Goal: Task Accomplishment & Management: Manage account settings

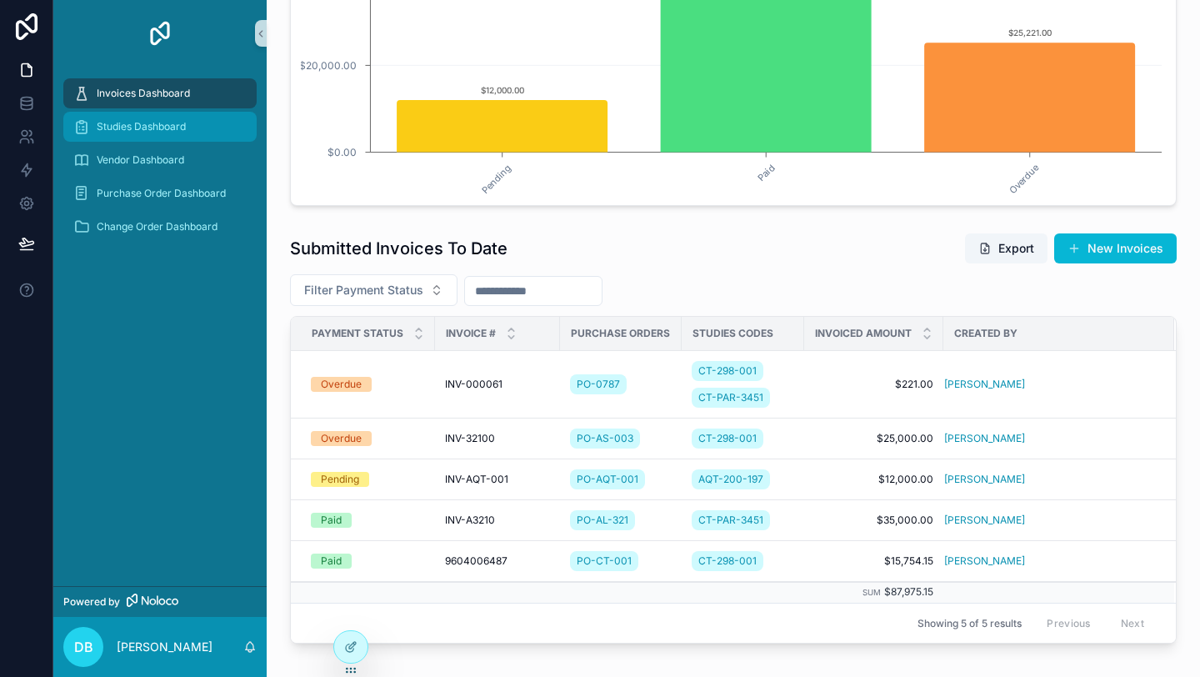
click at [174, 129] on span "Studies Dashboard" at bounding box center [141, 126] width 89 height 13
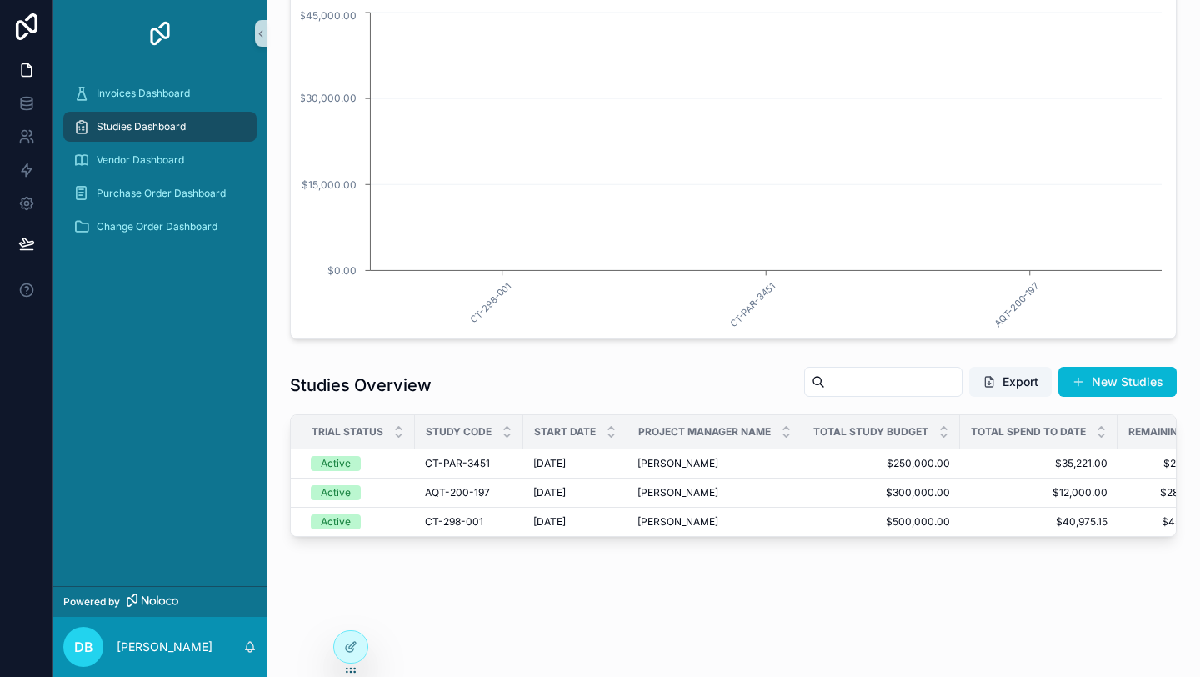
scroll to position [182, 0]
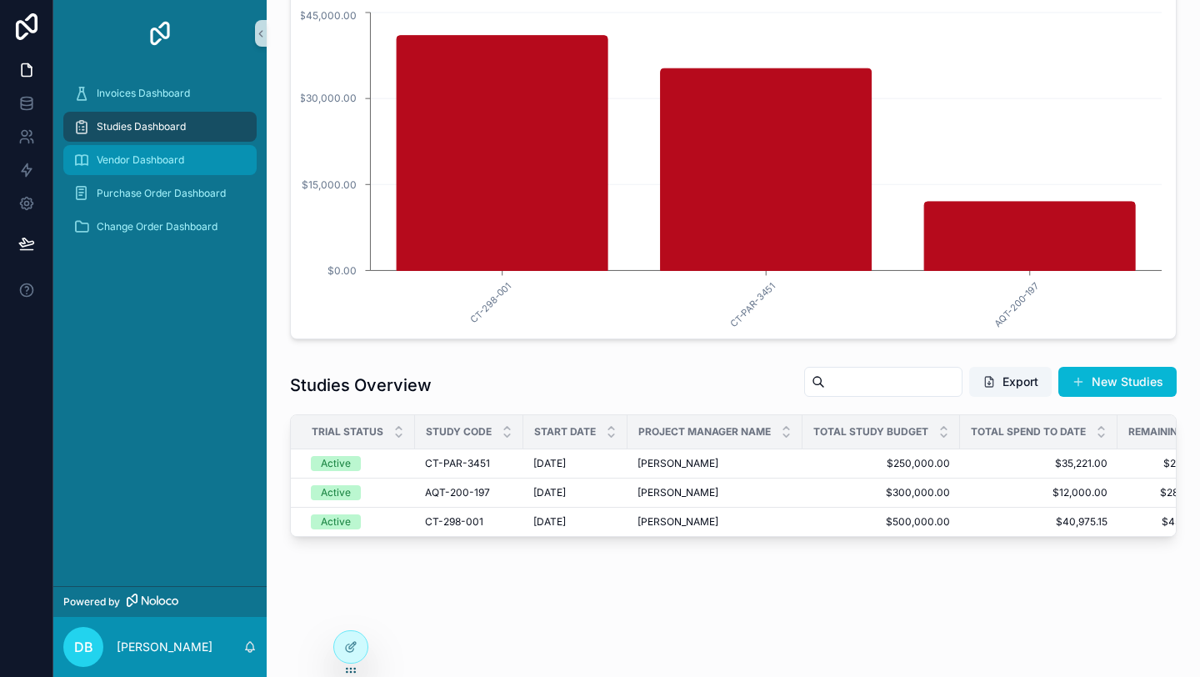
click at [166, 155] on span "Vendor Dashboard" at bounding box center [140, 159] width 87 height 13
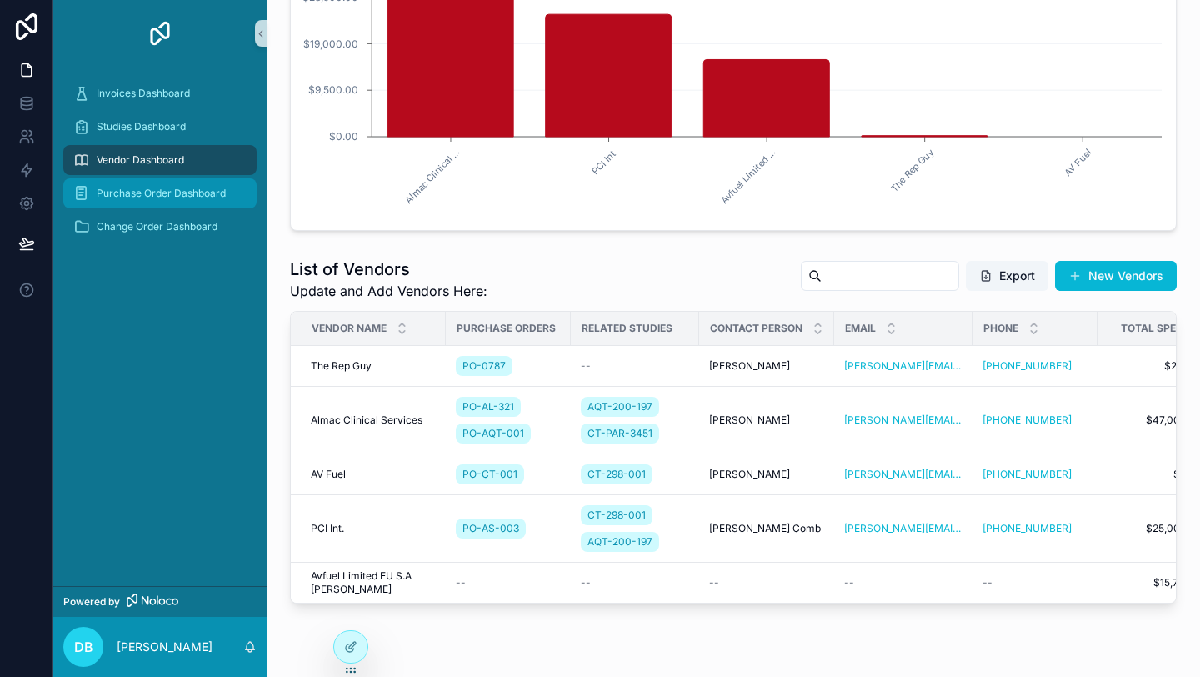
click at [162, 184] on div "Purchase Order Dashboard" at bounding box center [159, 193] width 173 height 27
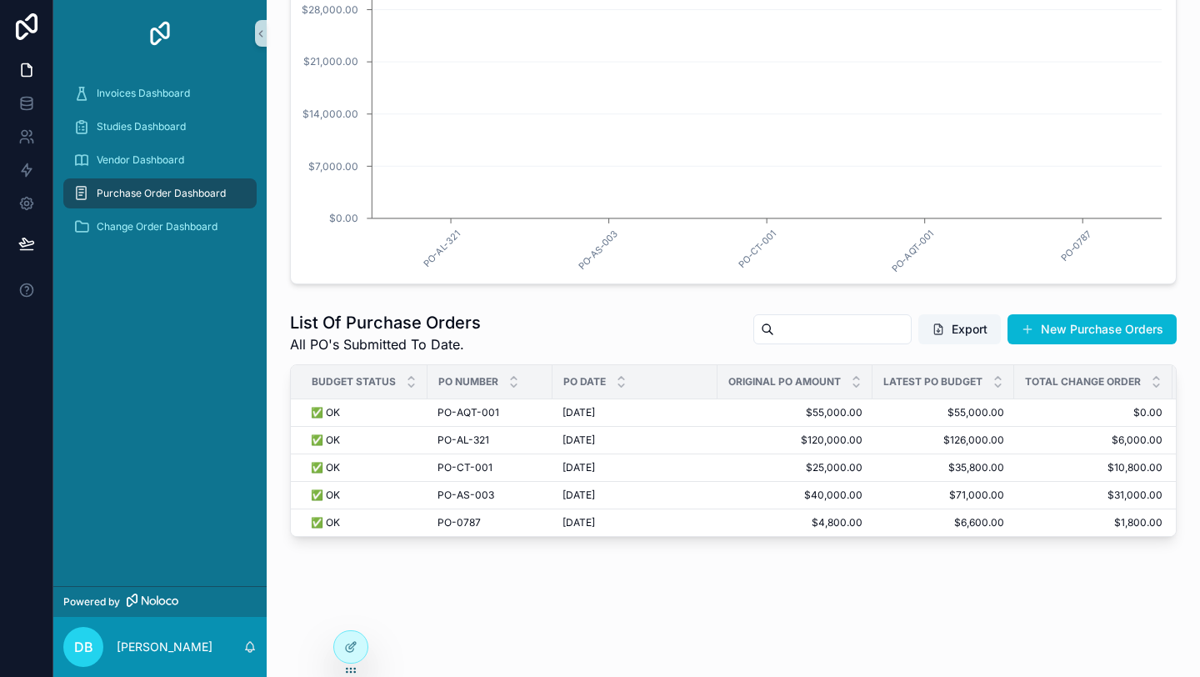
scroll to position [237, 0]
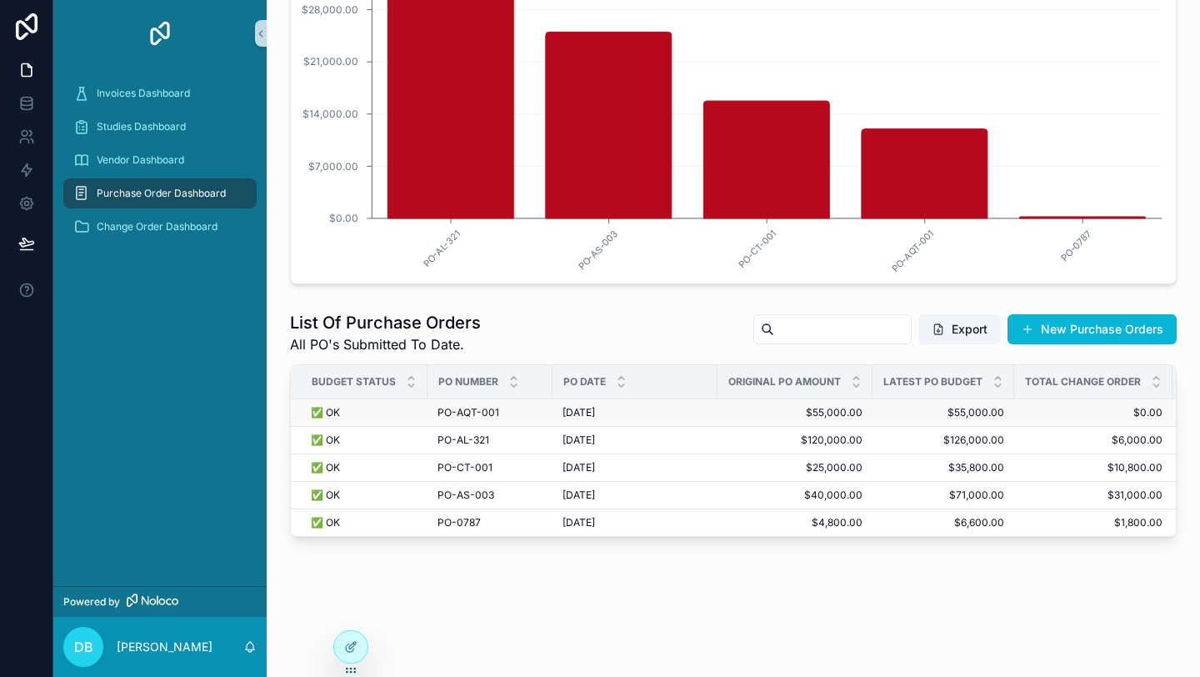
click at [667, 410] on div "[DATE] [DATE]" at bounding box center [634, 412] width 145 height 13
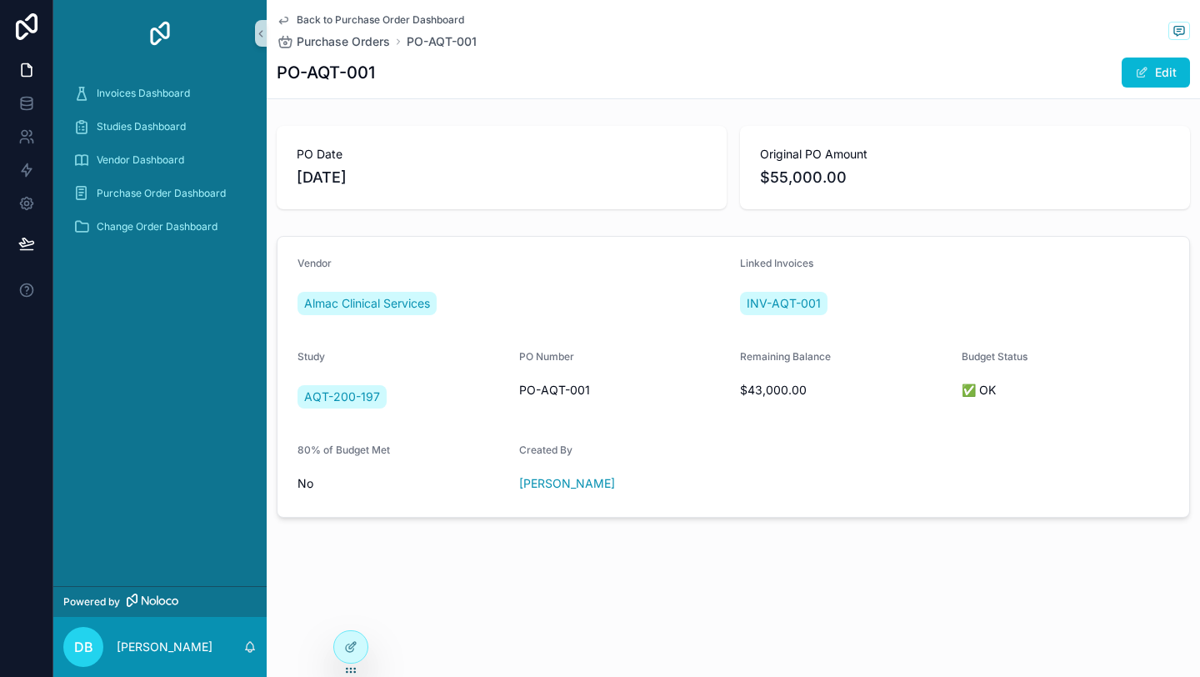
click at [346, 19] on span "Back to Purchase Order Dashboard" at bounding box center [380, 19] width 167 height 13
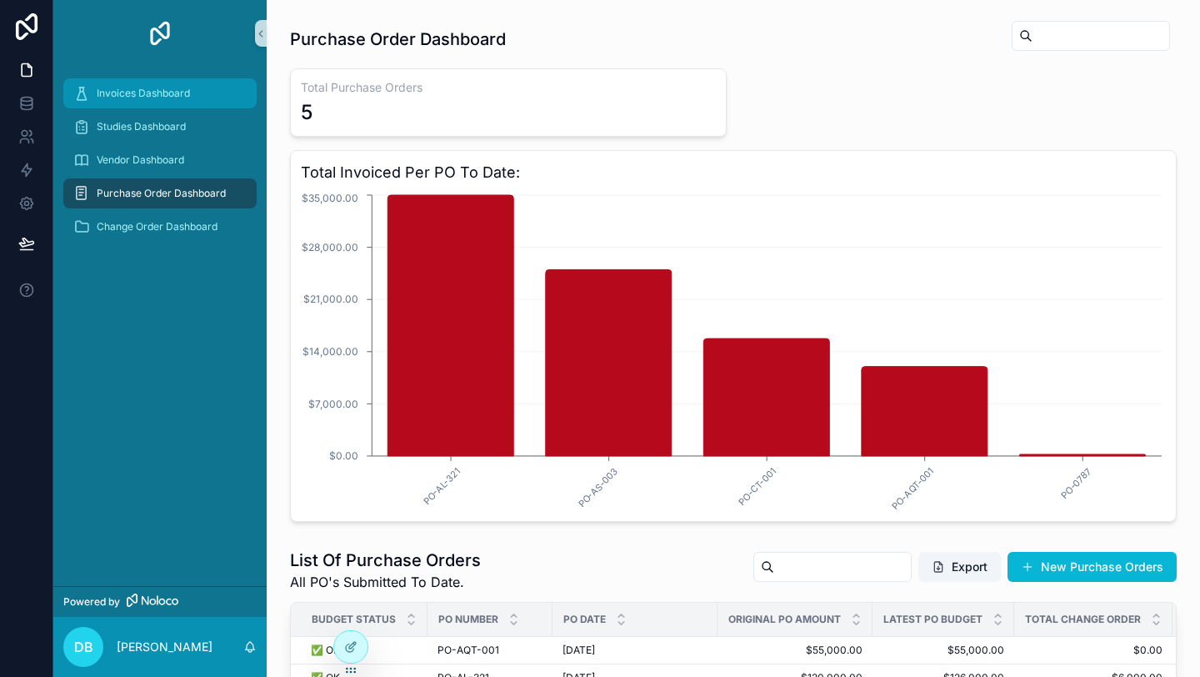
click at [177, 96] on span "Invoices Dashboard" at bounding box center [143, 93] width 93 height 13
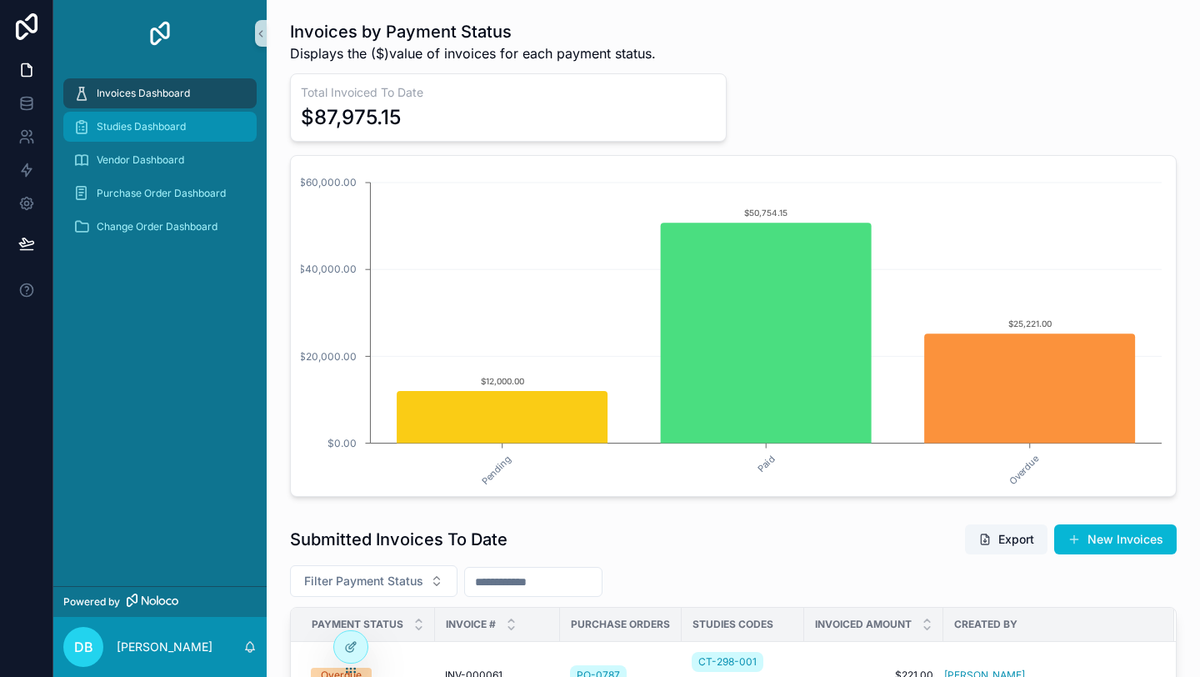
click at [169, 128] on span "Studies Dashboard" at bounding box center [141, 126] width 89 height 13
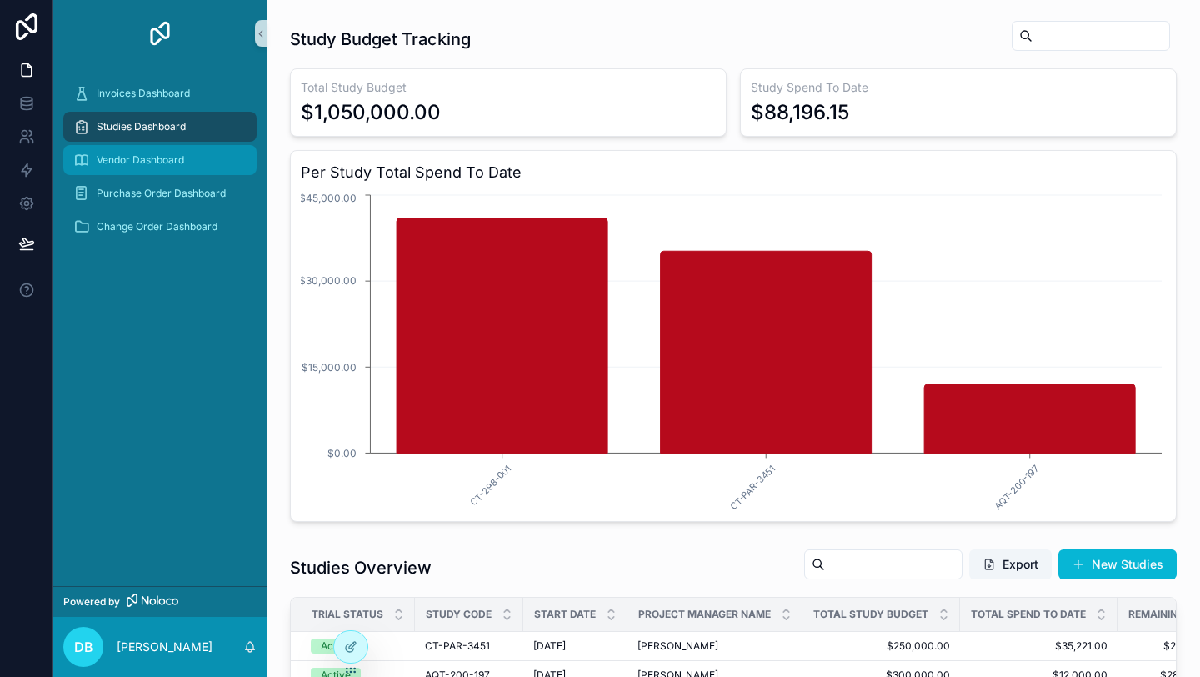
click at [155, 155] on span "Vendor Dashboard" at bounding box center [140, 159] width 87 height 13
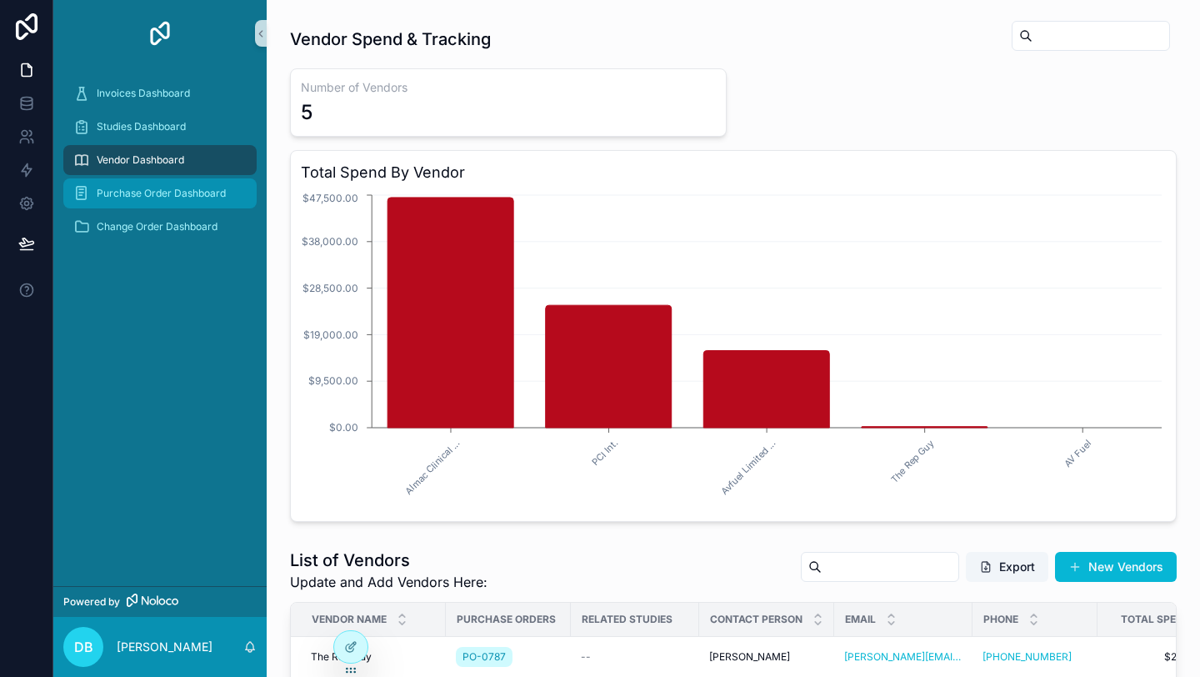
click at [153, 190] on span "Purchase Order Dashboard" at bounding box center [161, 193] width 129 height 13
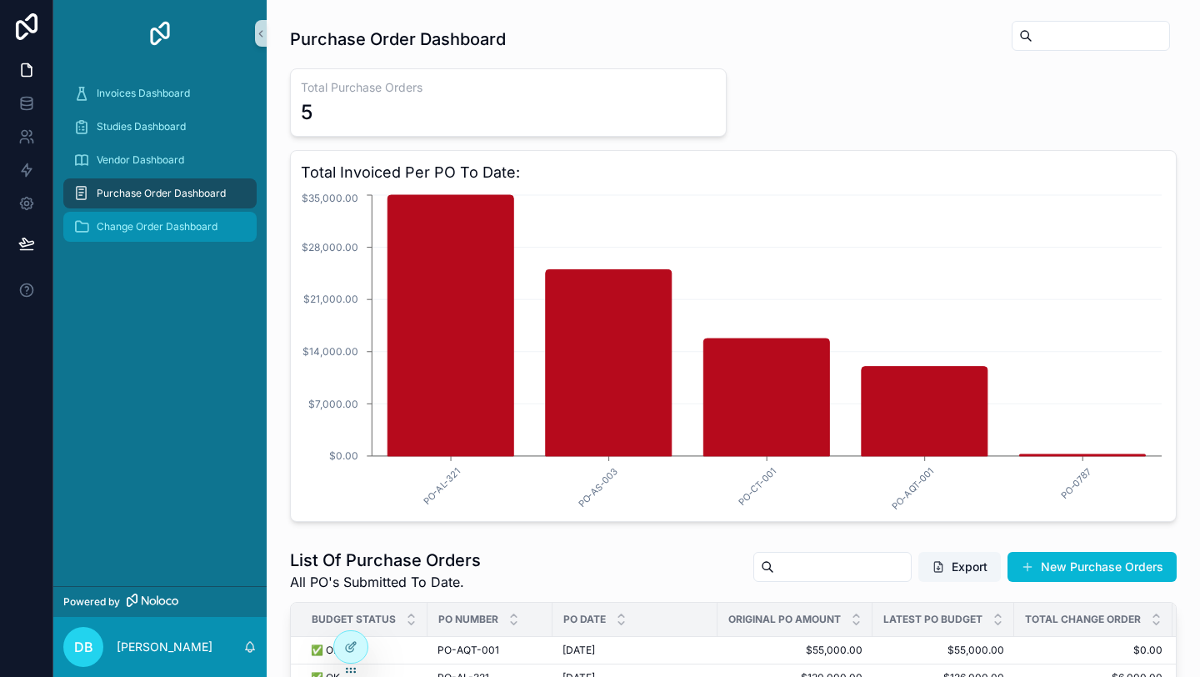
click at [147, 222] on span "Change Order Dashboard" at bounding box center [157, 226] width 121 height 13
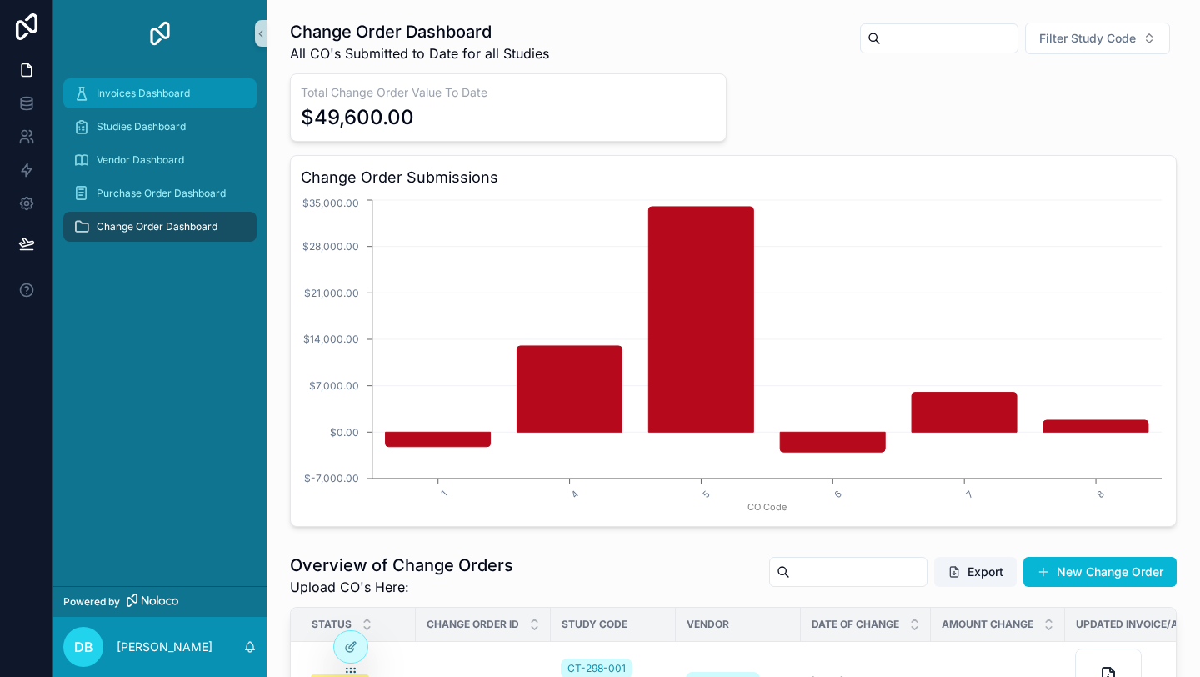
click at [147, 100] on div "Invoices Dashboard" at bounding box center [159, 93] width 173 height 27
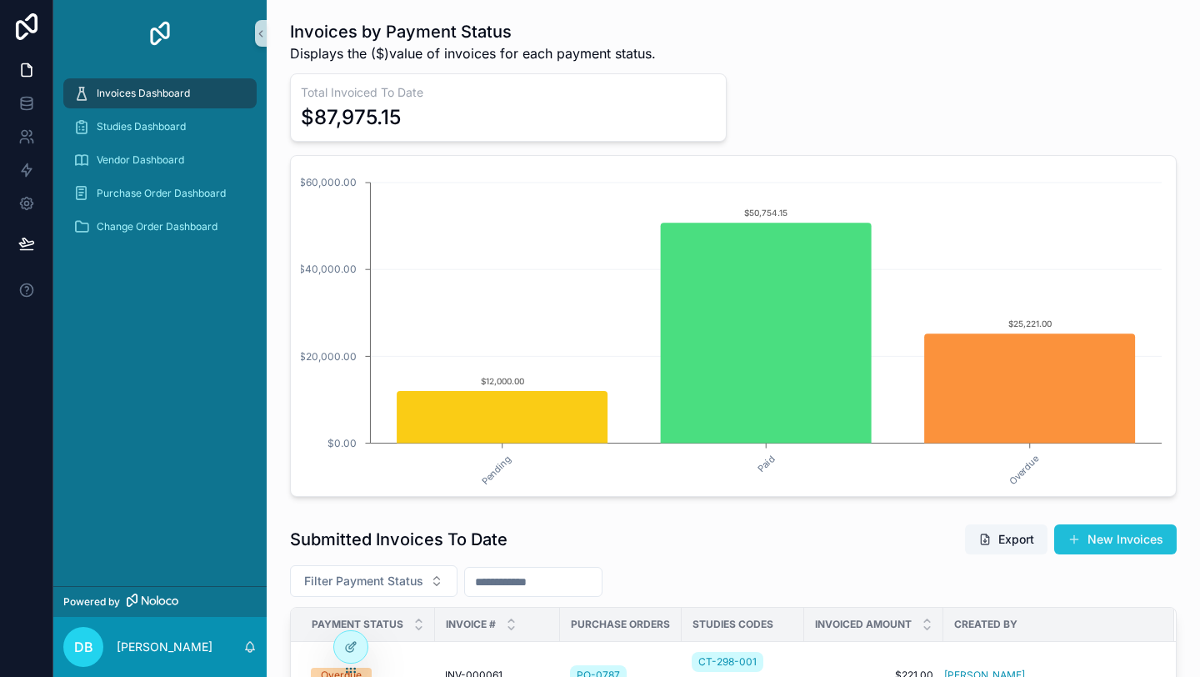
click at [1101, 537] on button "New Invoices" at bounding box center [1115, 539] width 122 height 30
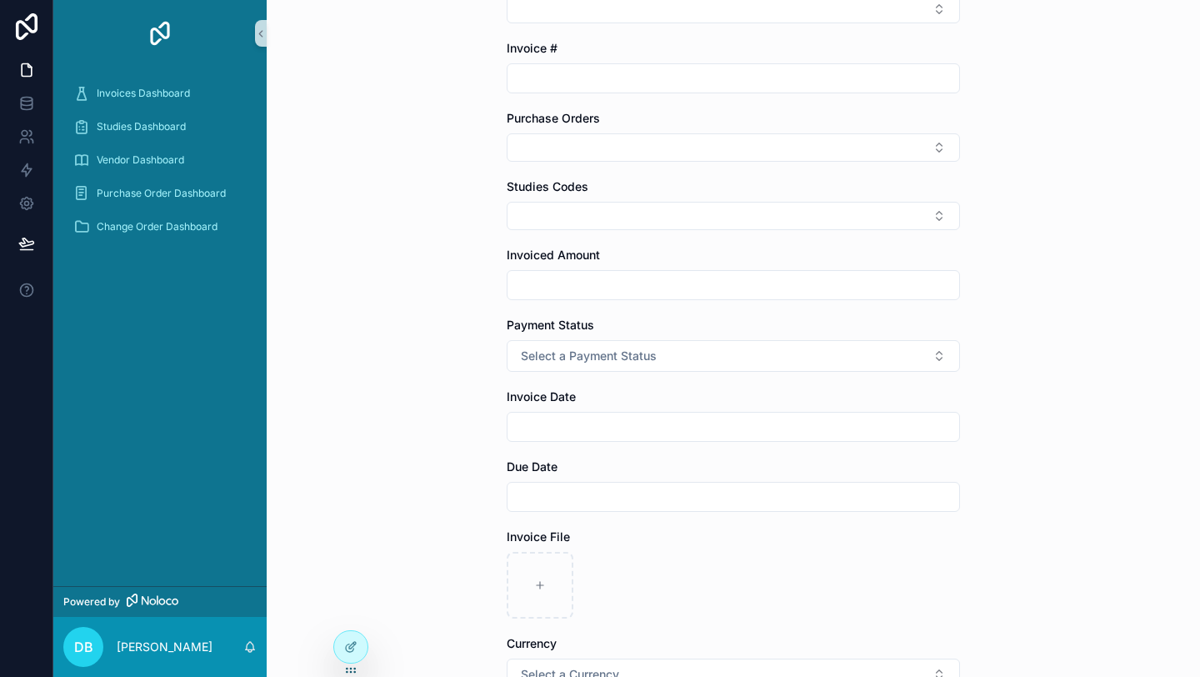
scroll to position [157, 0]
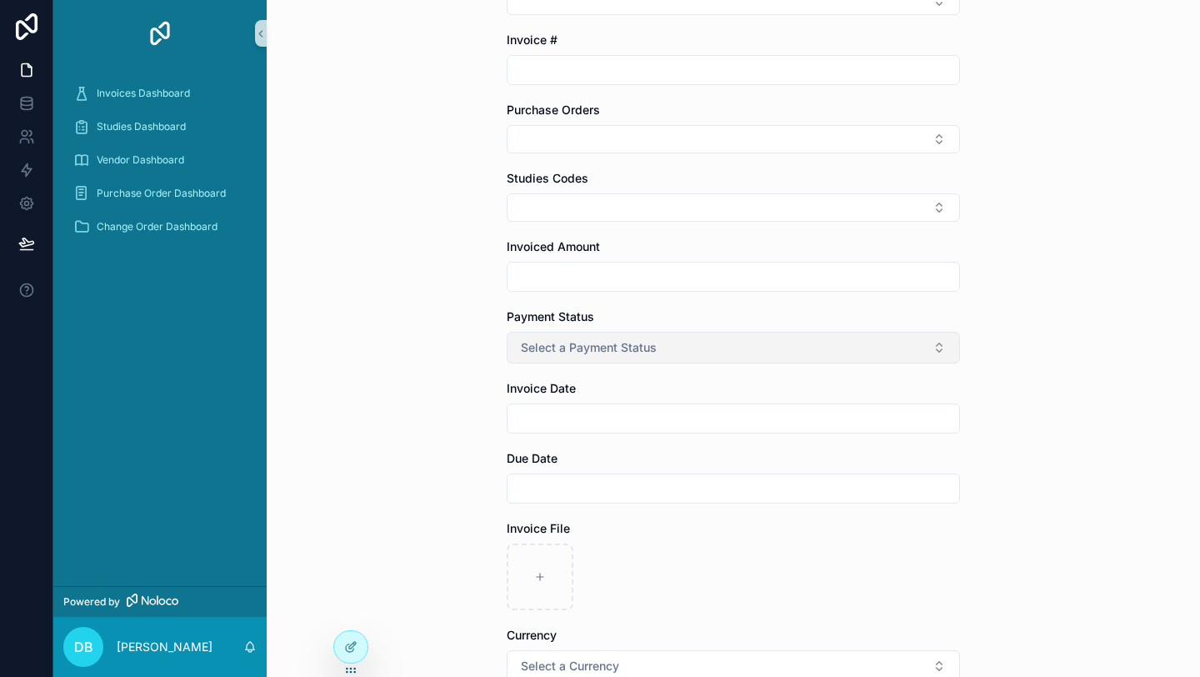
click at [647, 352] on span "Select a Payment Status" at bounding box center [589, 347] width 136 height 17
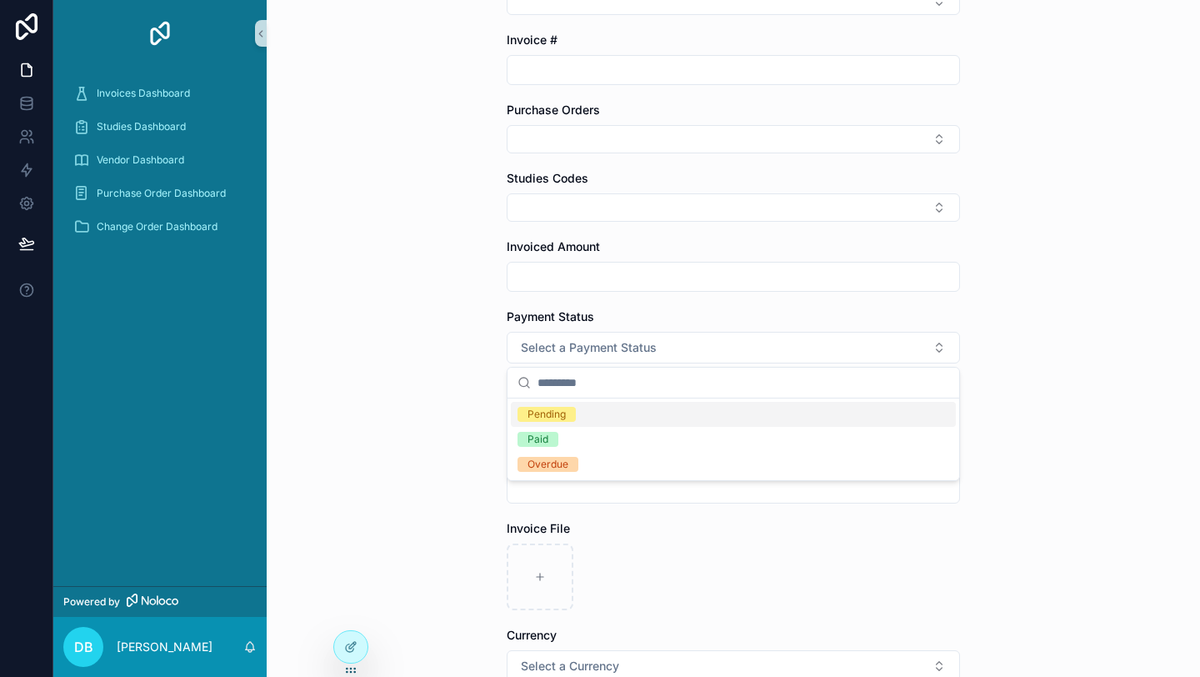
click at [409, 341] on div "Back to Invoices Dashboard Invoices Create Invoice Create Invoice Vendor (Linke…" at bounding box center [733, 181] width 933 height 677
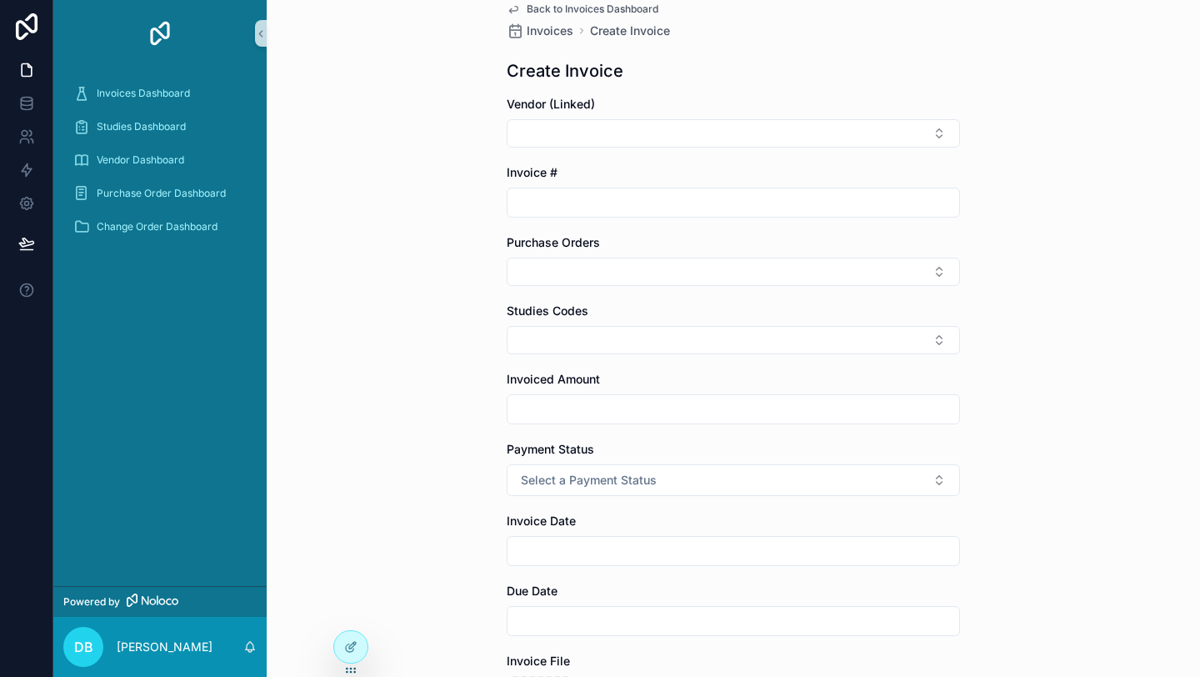
scroll to position [0, 0]
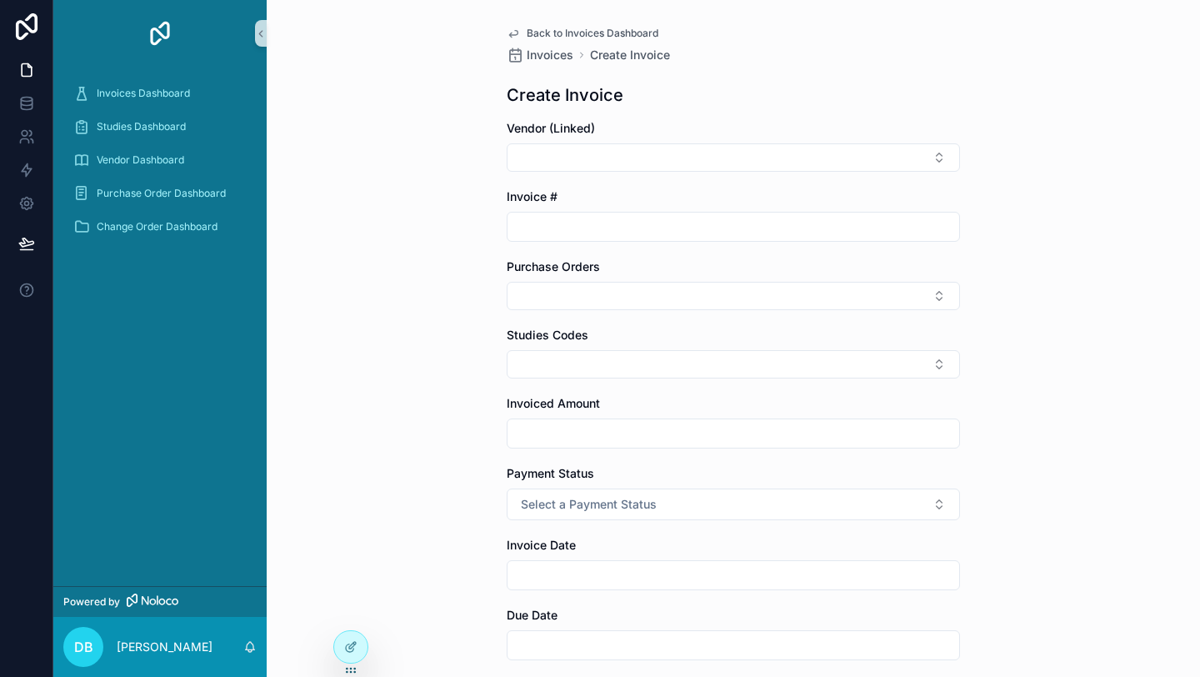
click at [519, 29] on icon "scrollable content" at bounding box center [513, 33] width 13 height 13
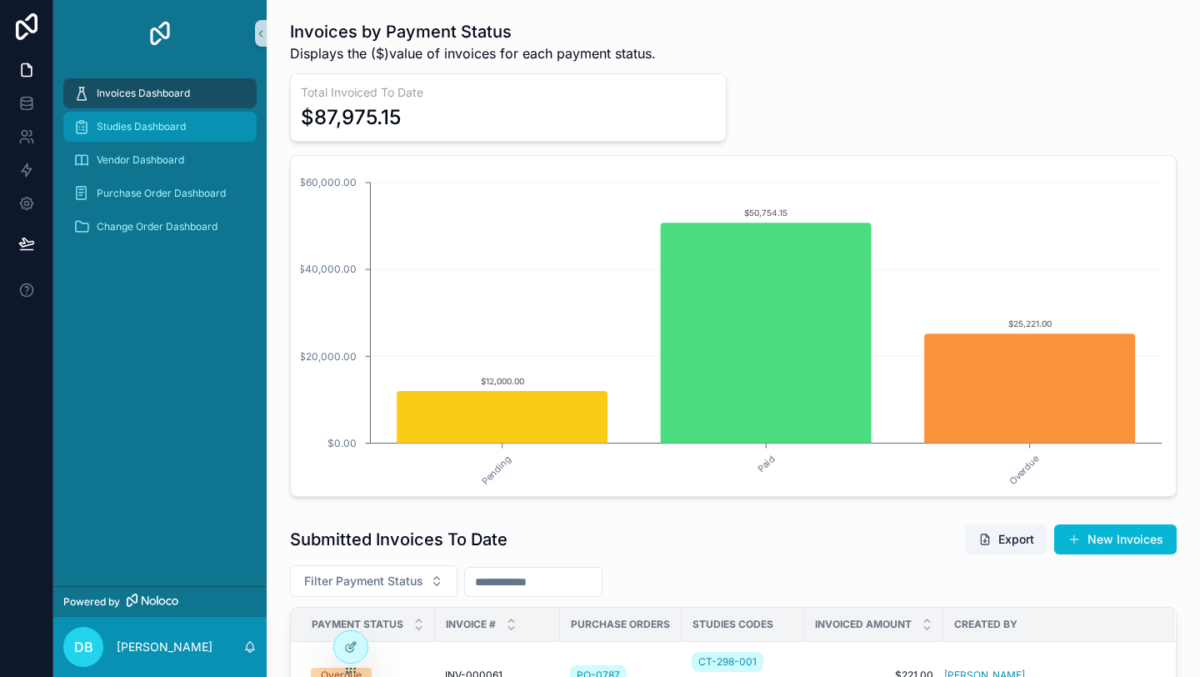
click at [136, 123] on span "Studies Dashboard" at bounding box center [141, 126] width 89 height 13
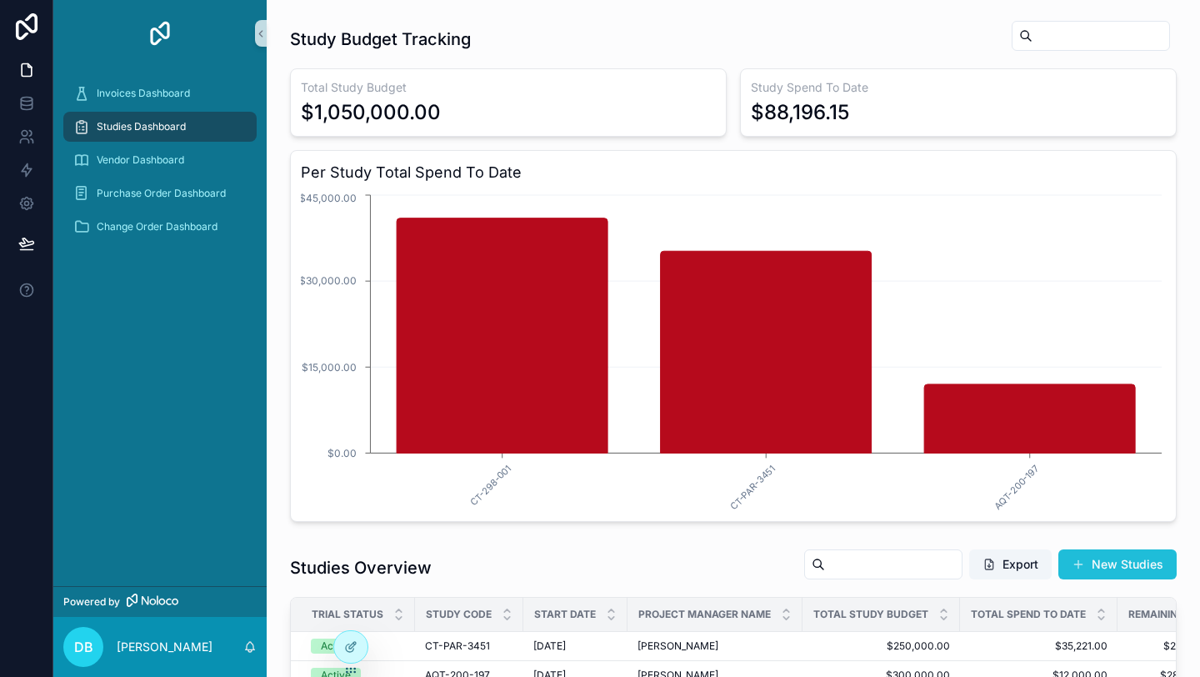
click at [1115, 566] on button "New Studies" at bounding box center [1117, 564] width 118 height 30
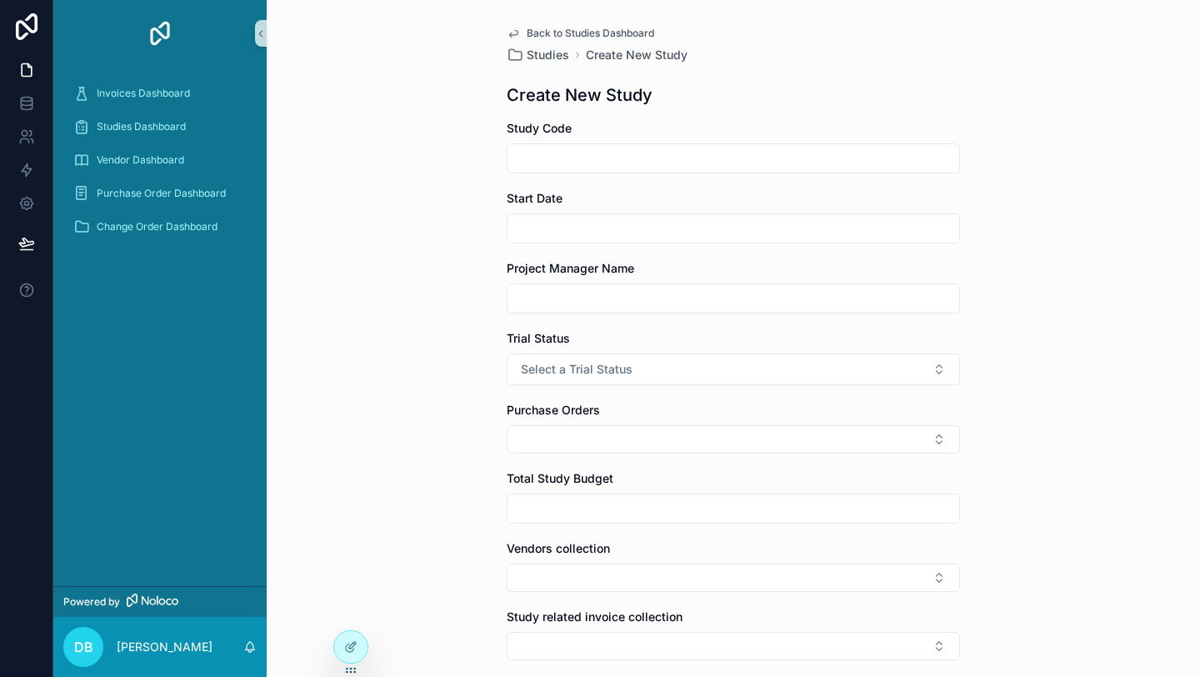
click at [534, 28] on span "Back to Studies Dashboard" at bounding box center [590, 33] width 127 height 13
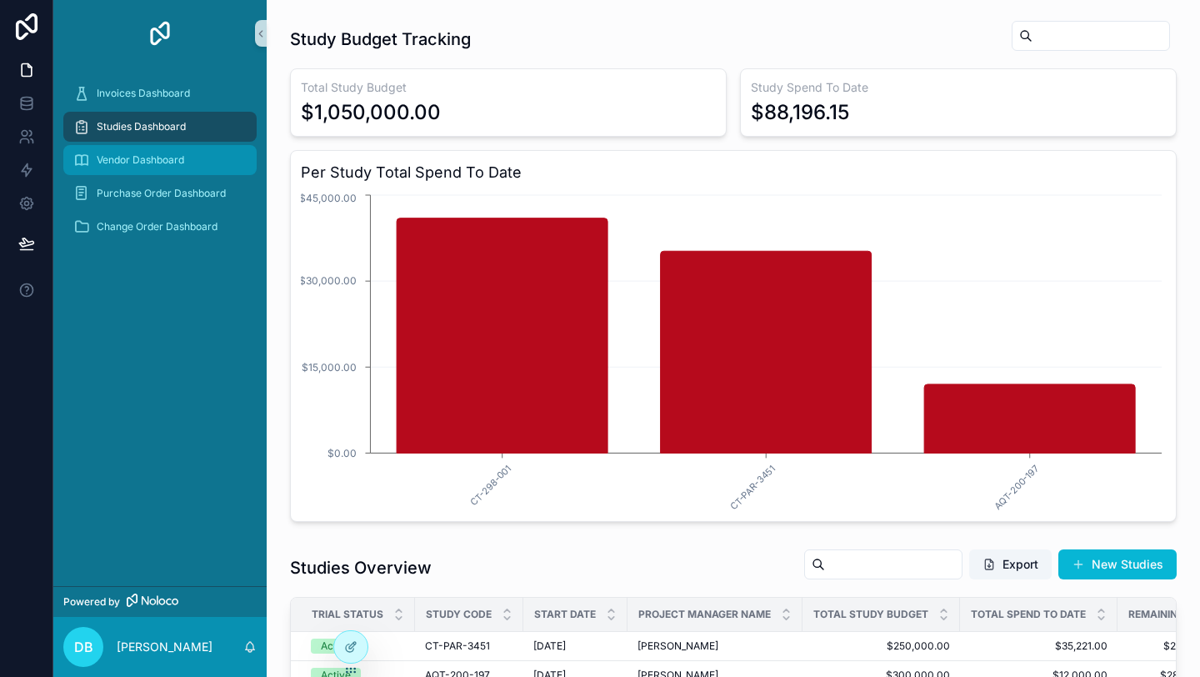
click at [124, 150] on div "Vendor Dashboard" at bounding box center [159, 160] width 173 height 27
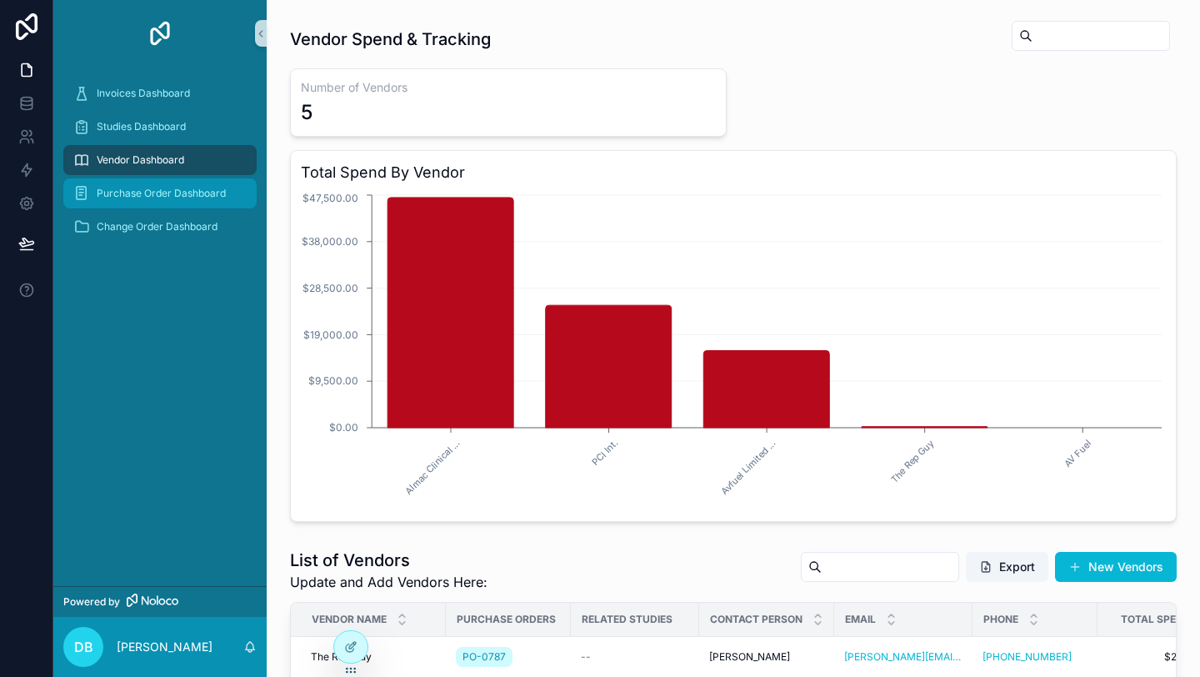
click at [157, 197] on span "Purchase Order Dashboard" at bounding box center [161, 193] width 129 height 13
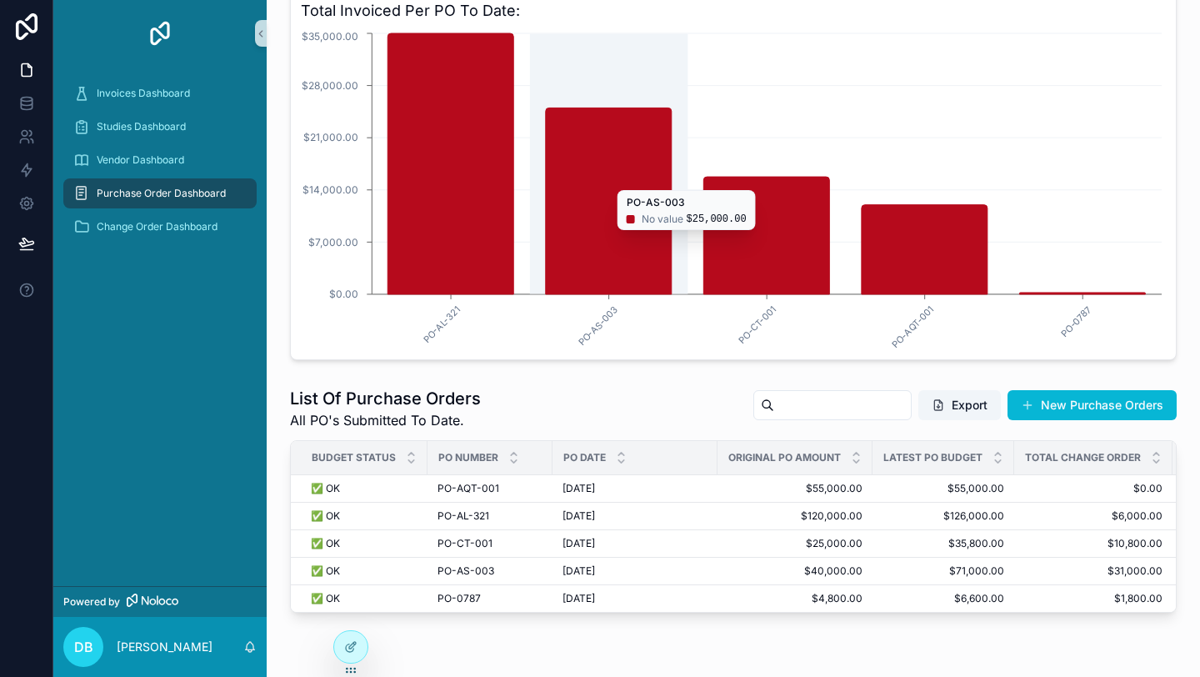
scroll to position [237, 0]
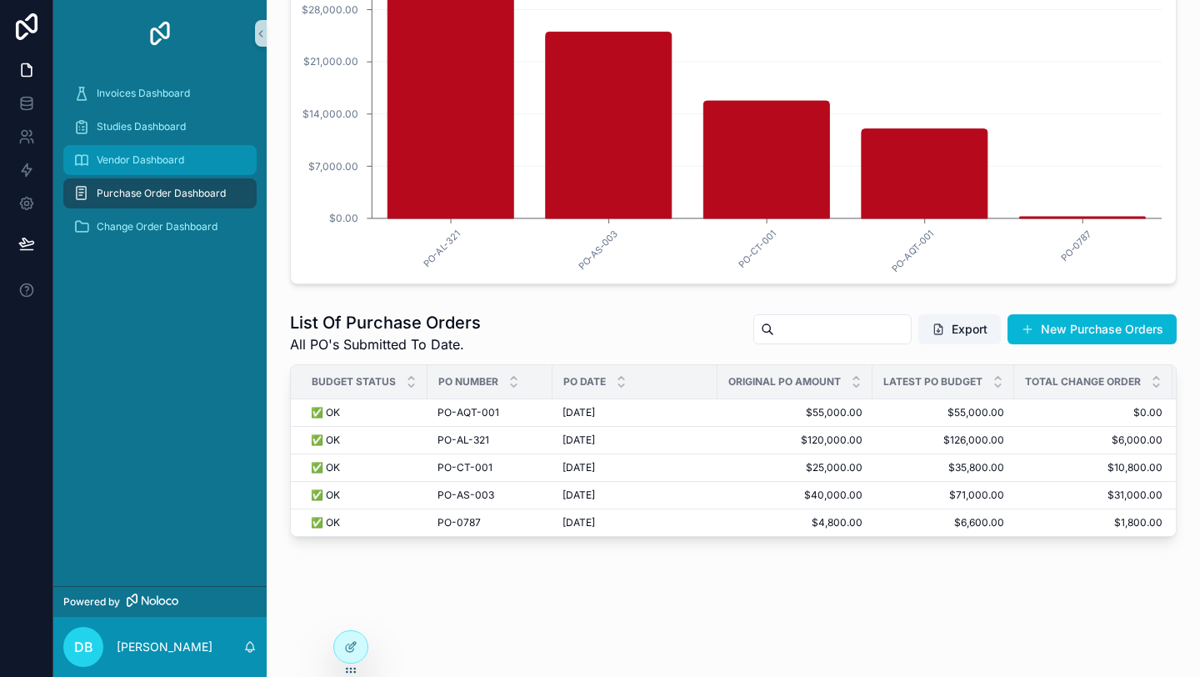
click at [152, 162] on span "Vendor Dashboard" at bounding box center [140, 159] width 87 height 13
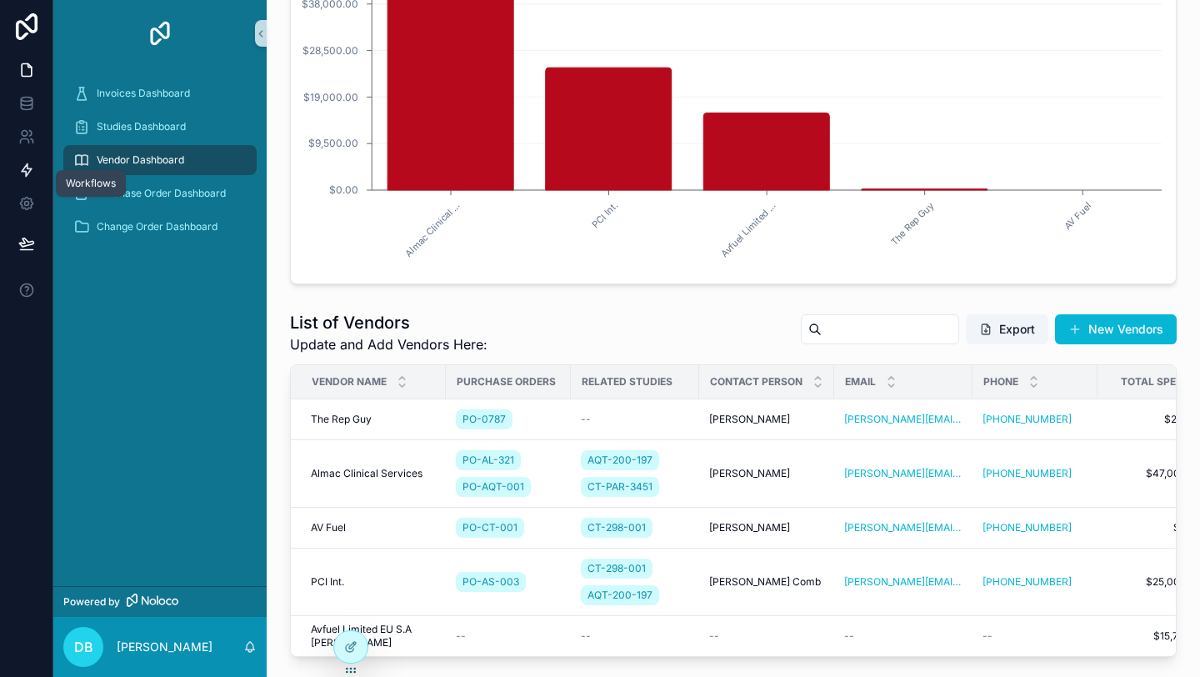
click at [27, 170] on icon at bounding box center [26, 170] width 17 height 17
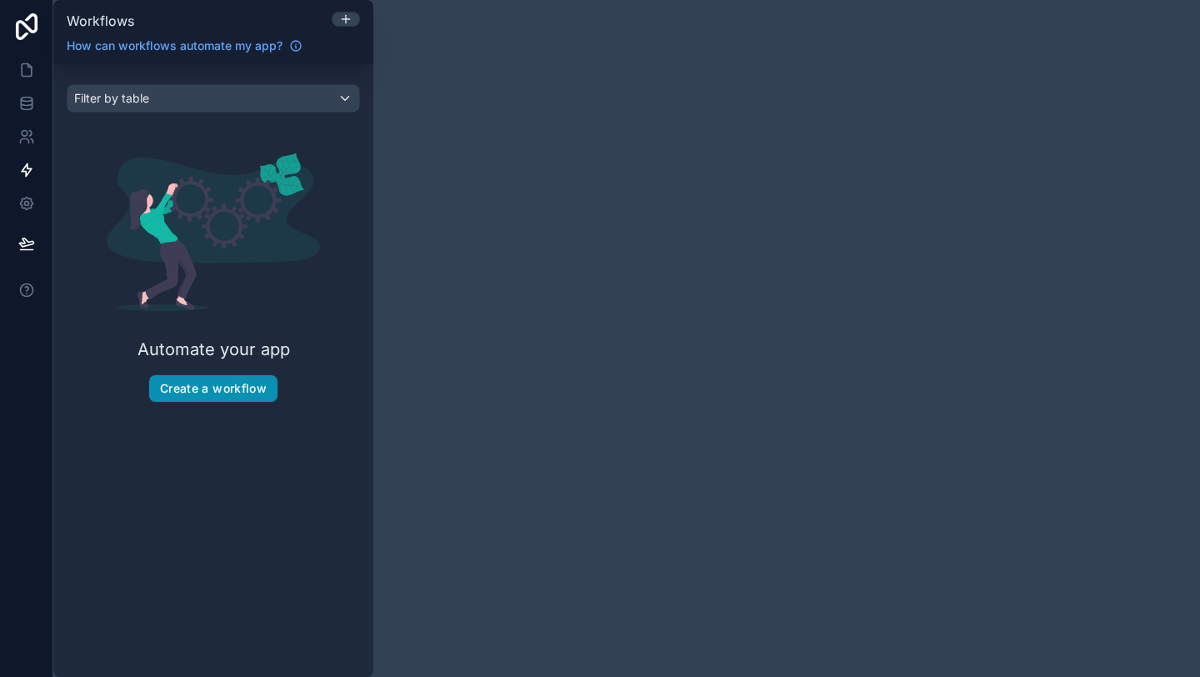
click at [210, 389] on button "Create a workflow" at bounding box center [213, 388] width 128 height 27
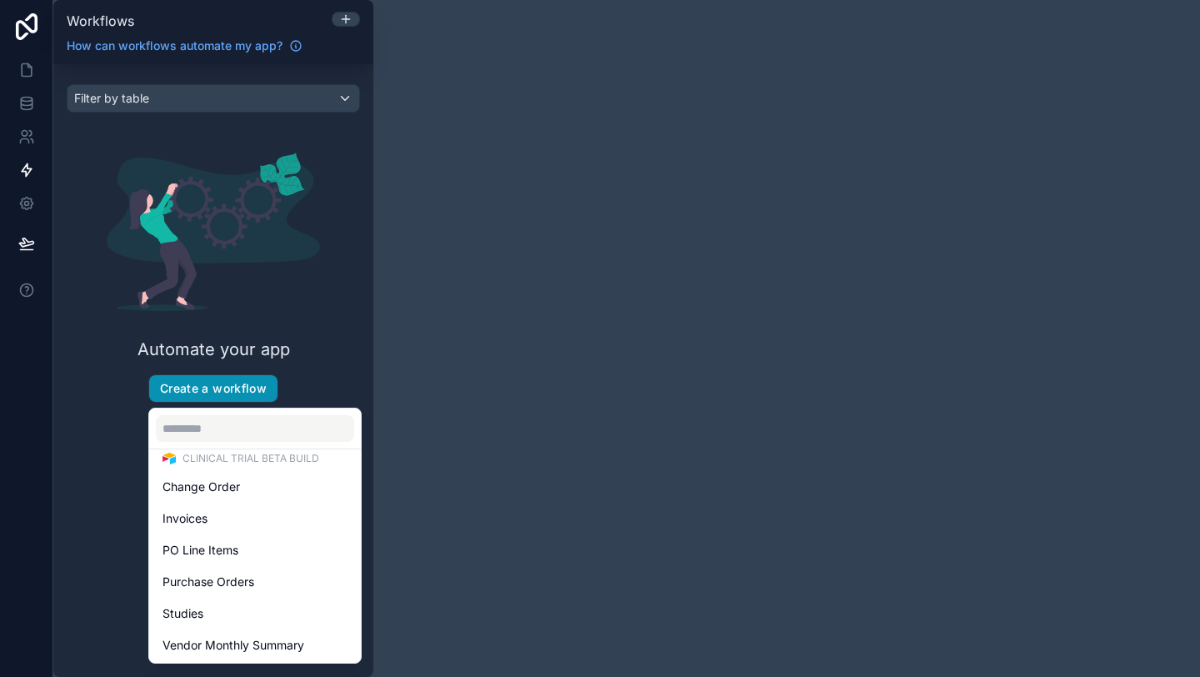
scroll to position [75, 0]
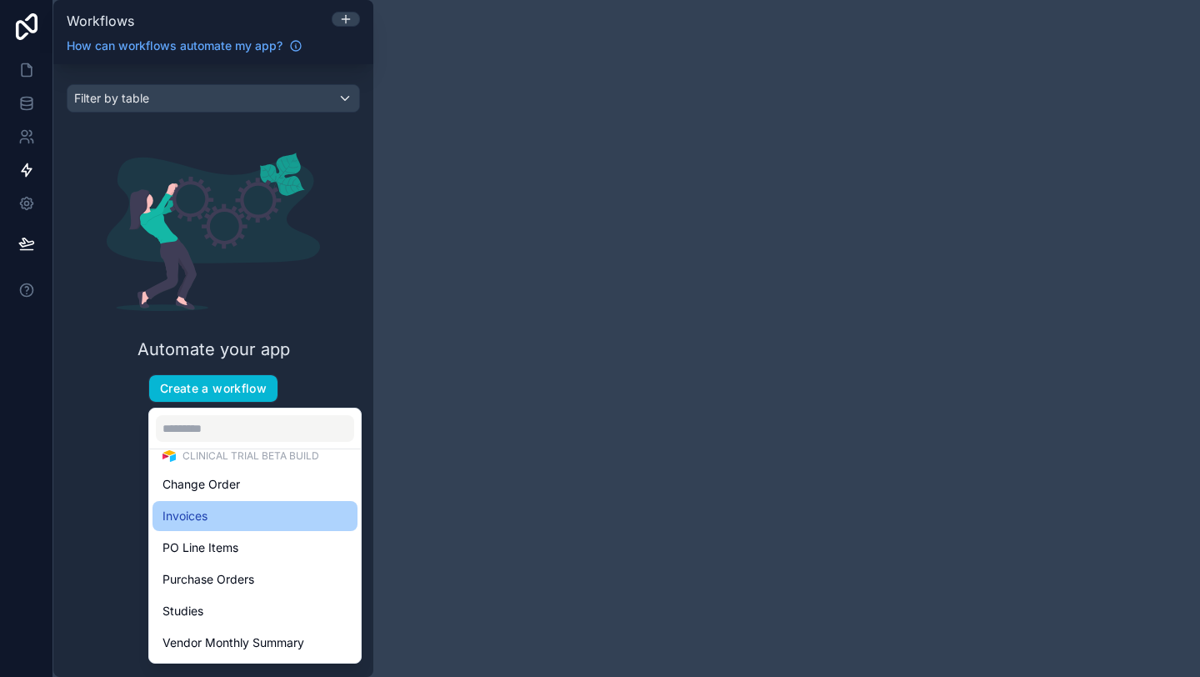
click at [207, 517] on span "Invoices" at bounding box center [184, 516] width 45 height 20
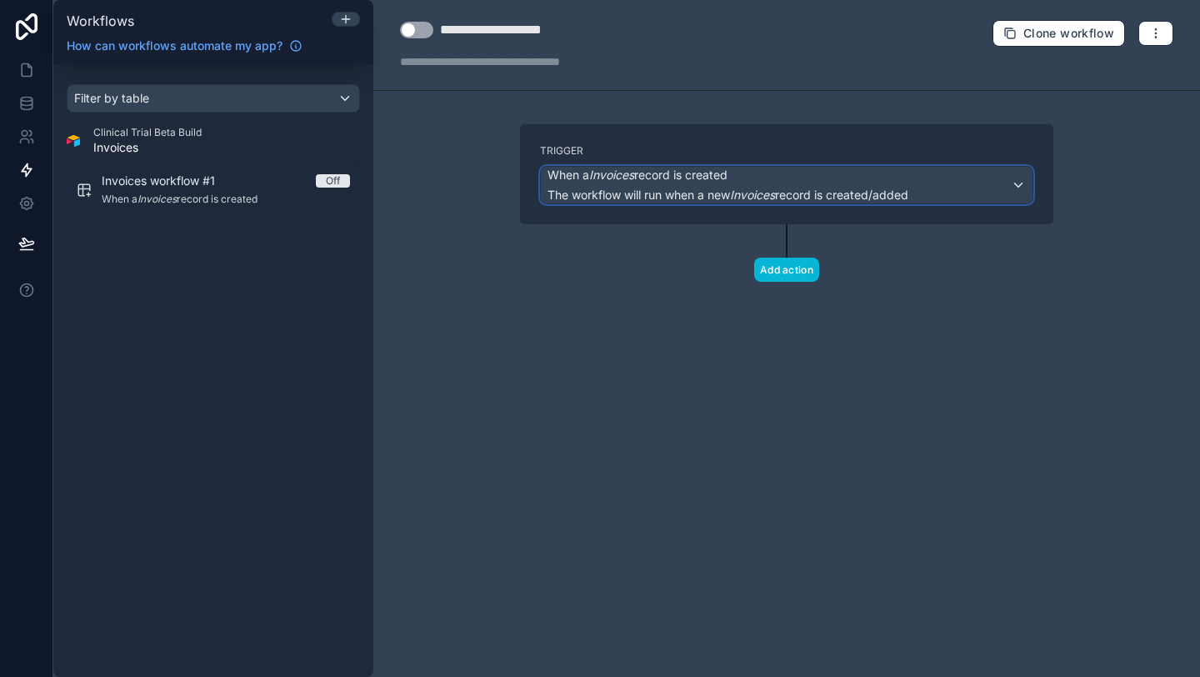
click at [961, 178] on div "When a Invoices record is created The workflow will run when a new Invoices rec…" at bounding box center [787, 185] width 492 height 37
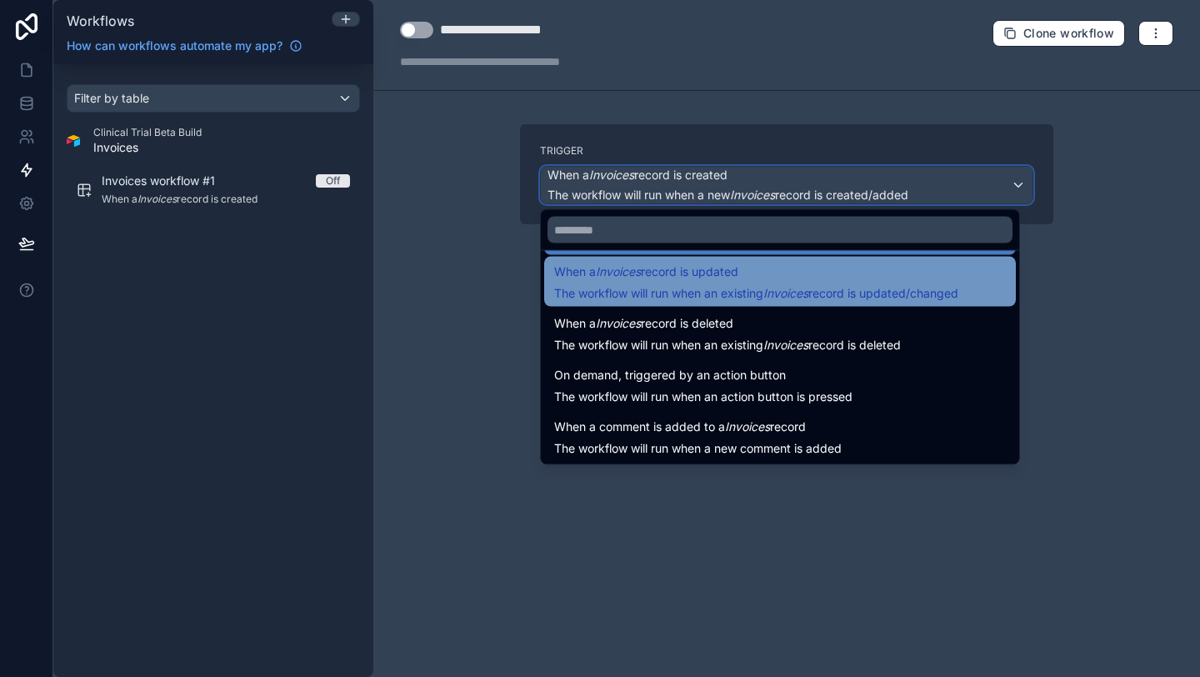
scroll to position [60, 0]
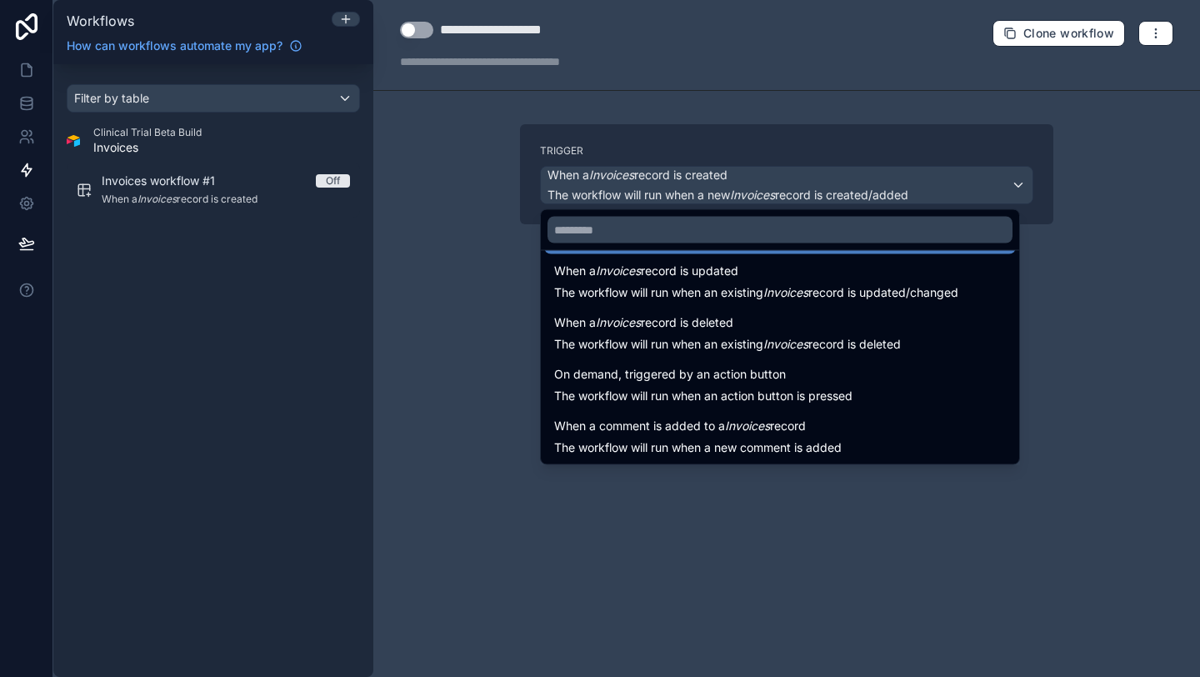
click at [461, 227] on div at bounding box center [600, 338] width 1200 height 677
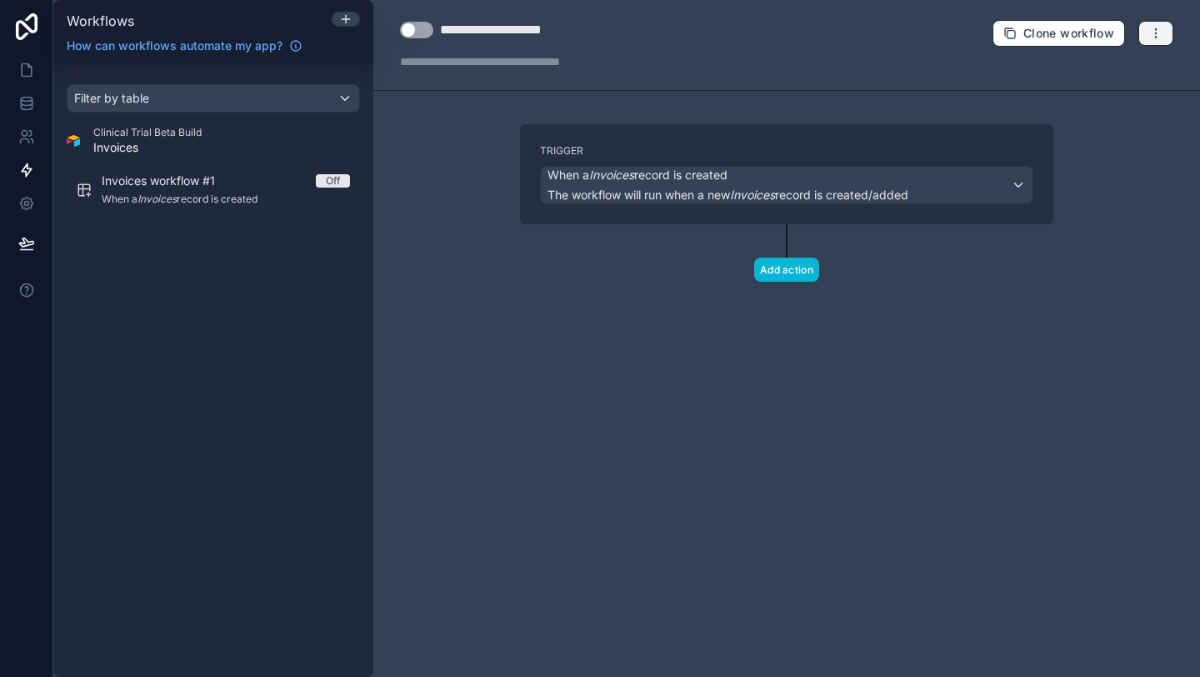
click at [1152, 32] on icon "button" at bounding box center [1155, 33] width 13 height 13
click at [1095, 119] on span "Delete workflow" at bounding box center [1111, 125] width 80 height 13
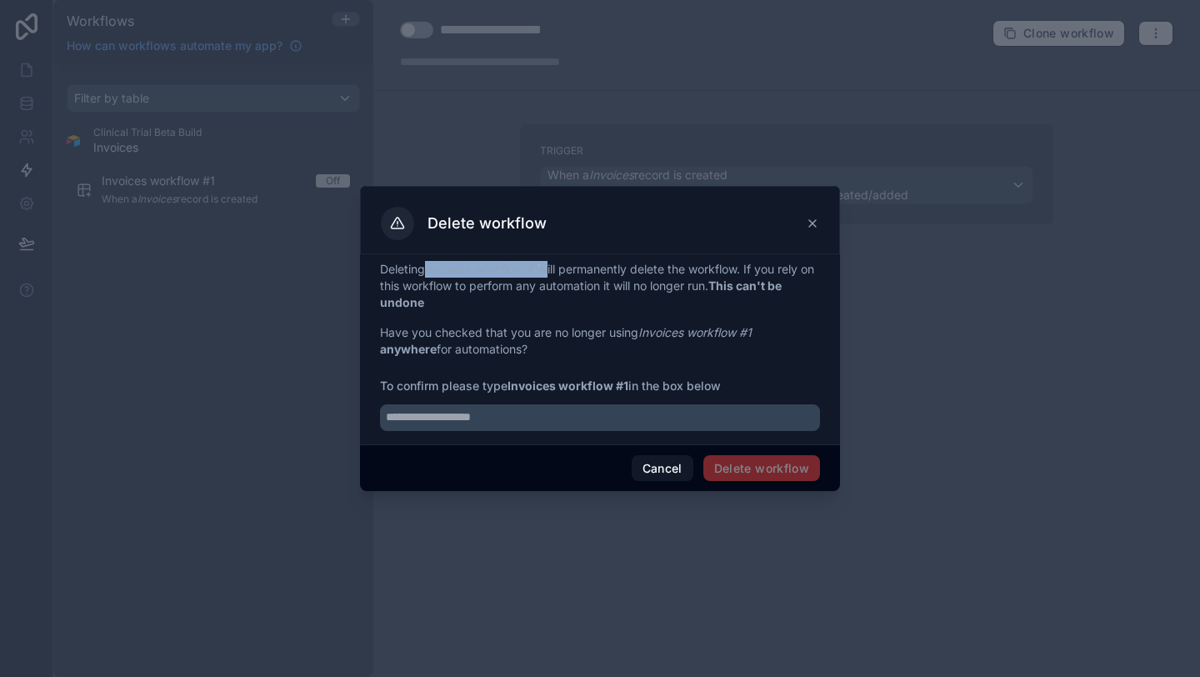
drag, startPoint x: 547, startPoint y: 267, endPoint x: 428, endPoint y: 264, distance: 119.2
click at [428, 264] on p "Deleting Invoices workflow #1 will permanently delete the workflow. If you rely…" at bounding box center [600, 286] width 440 height 50
copy p "Invoices workflow #1"
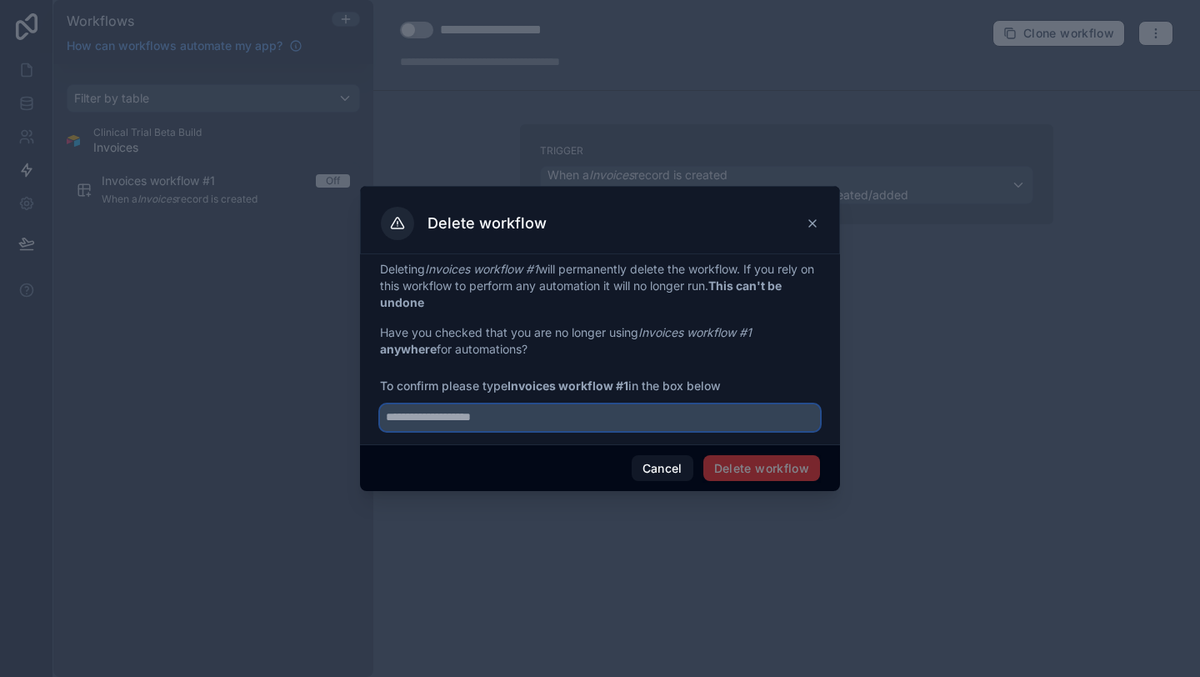
click at [459, 417] on input "text" at bounding box center [600, 417] width 440 height 27
paste input "**********"
type input "**********"
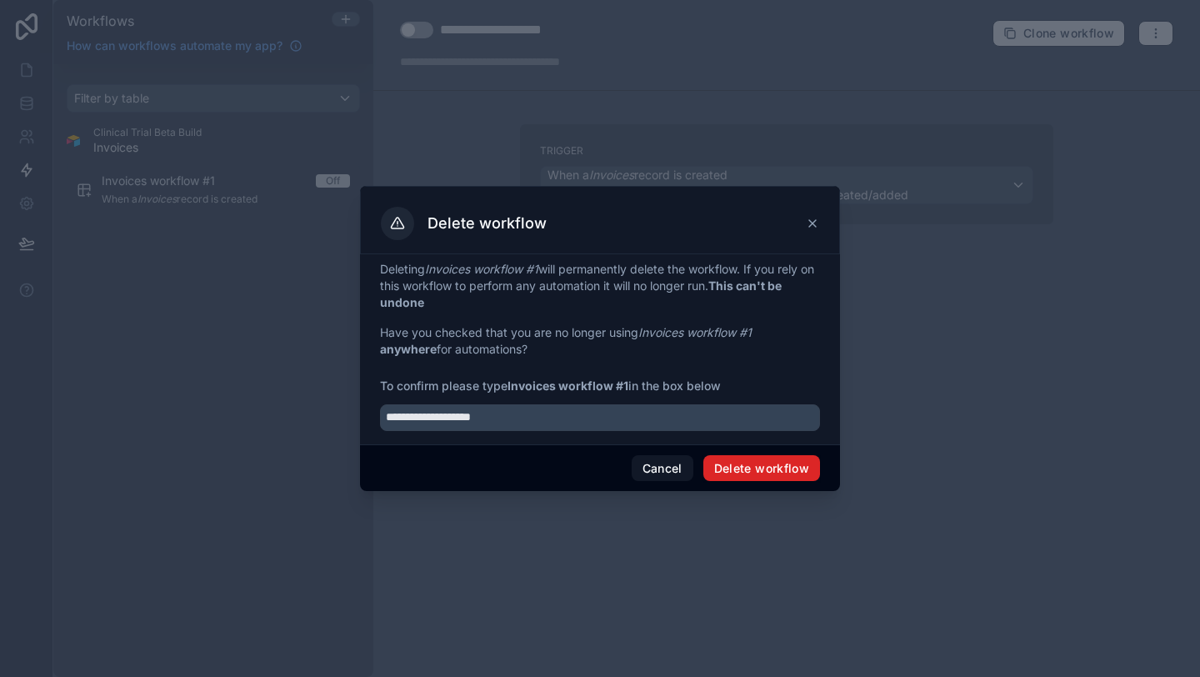
click at [763, 471] on button "Delete workflow" at bounding box center [761, 468] width 117 height 27
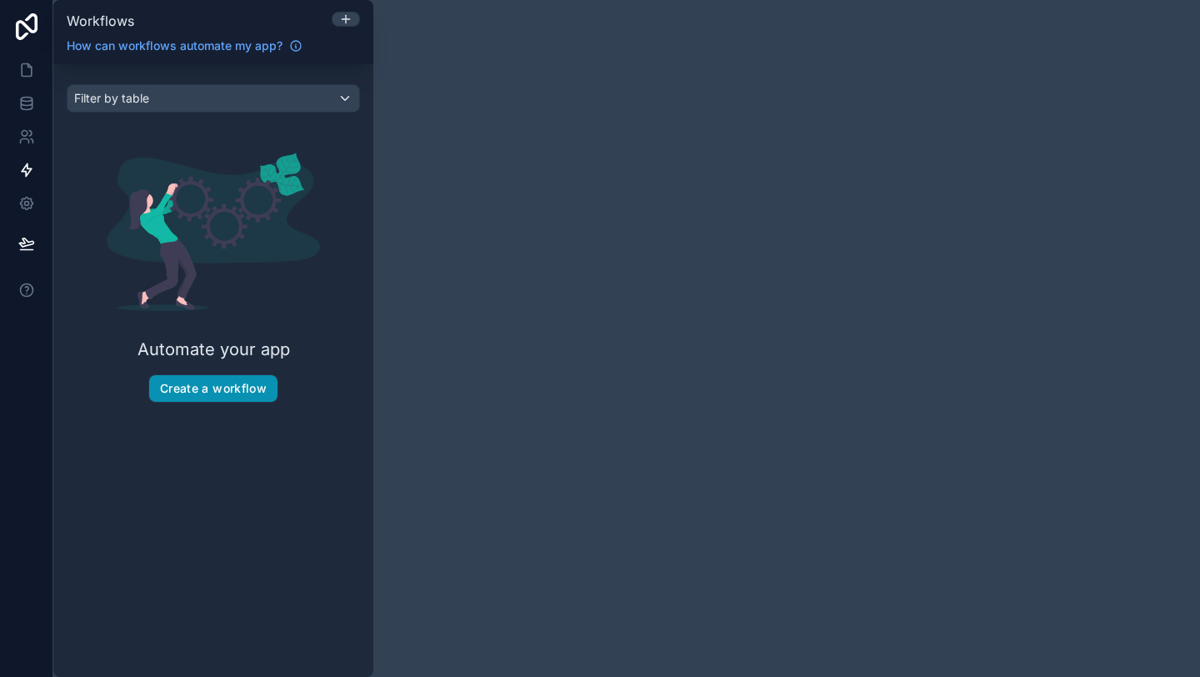
click at [209, 389] on button "Create a workflow" at bounding box center [213, 388] width 128 height 27
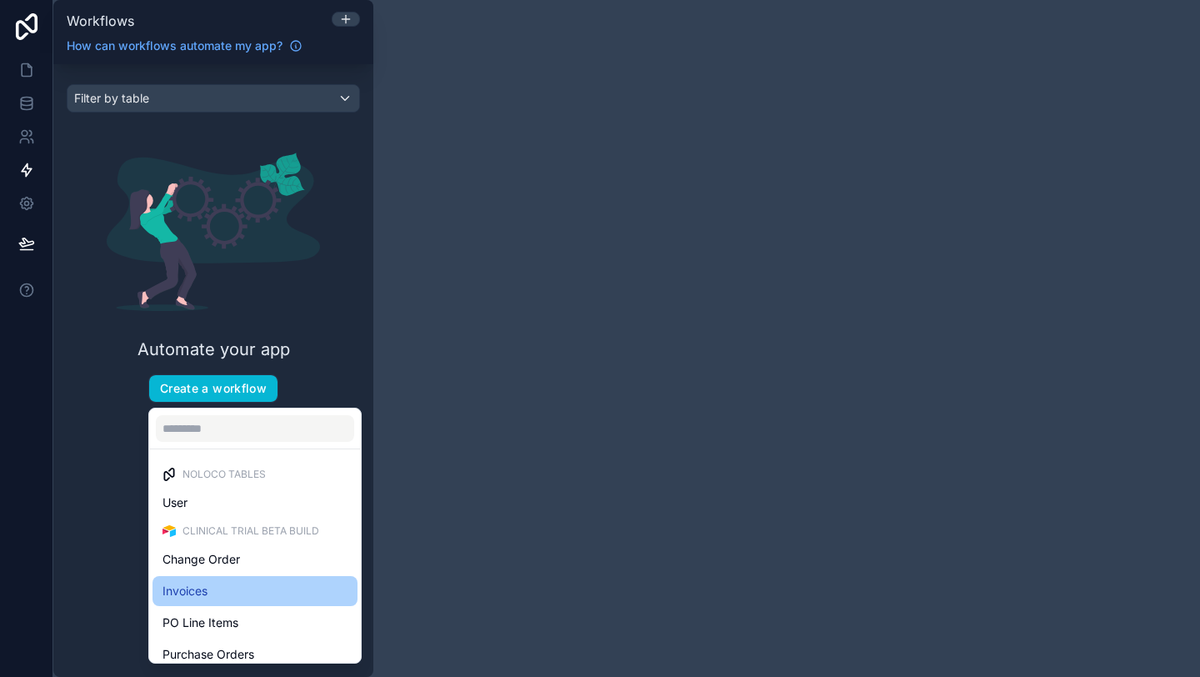
click at [217, 584] on div "Invoices" at bounding box center [254, 591] width 185 height 20
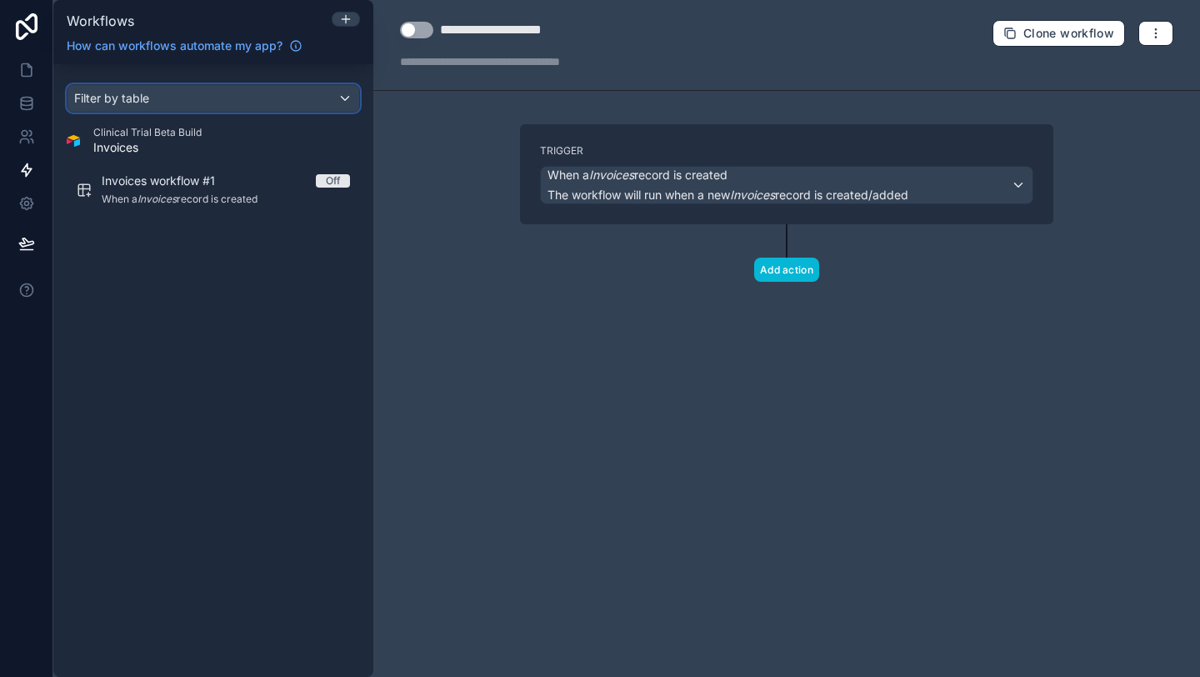
click at [328, 98] on div "Filter by table" at bounding box center [213, 98] width 292 height 27
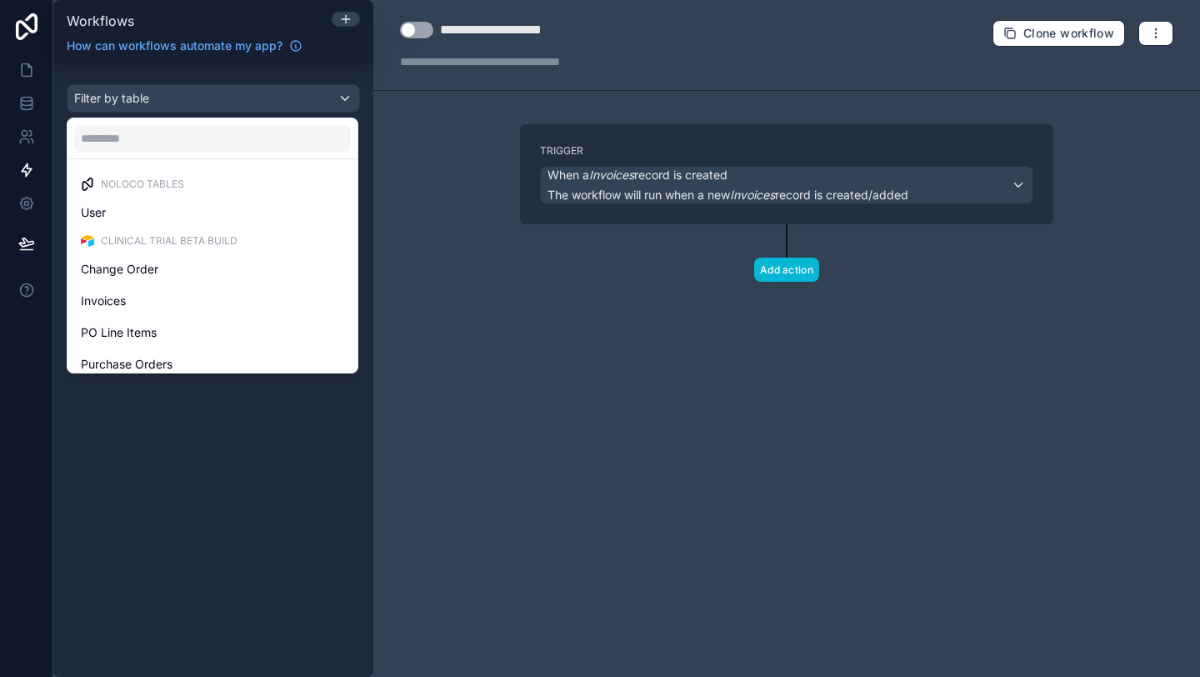
click at [346, 94] on div "scrollable content" at bounding box center [600, 338] width 1200 height 677
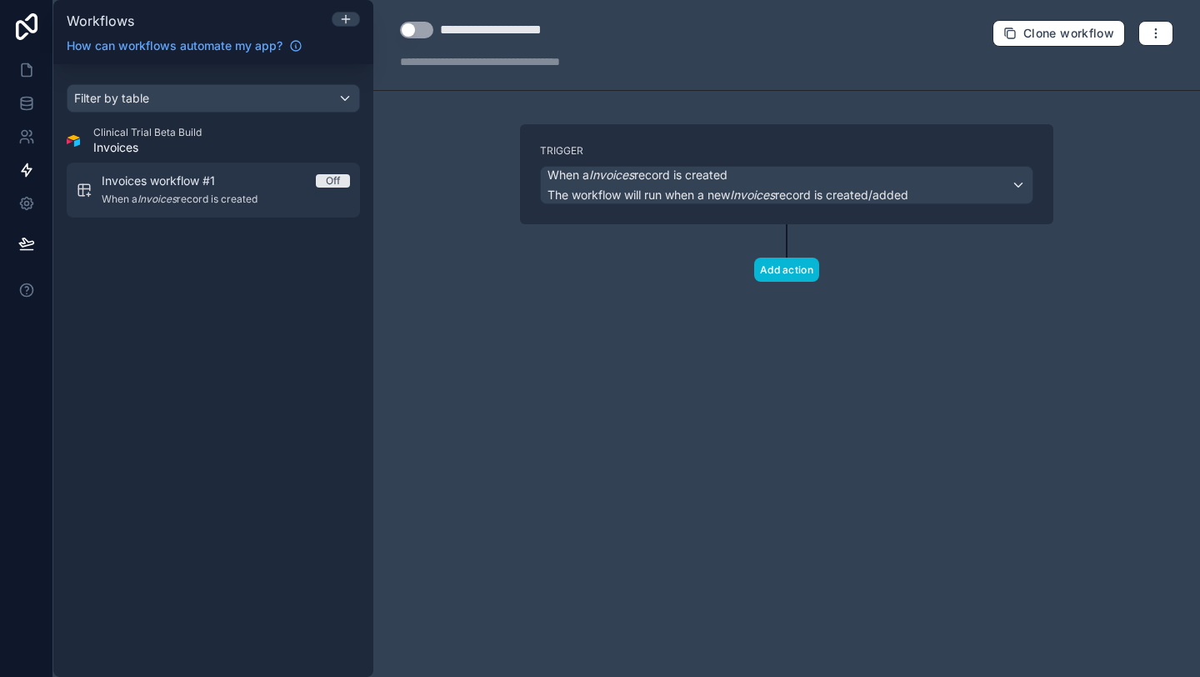
click at [272, 187] on div "Invoices workflow #1 Off" at bounding box center [226, 180] width 248 height 17
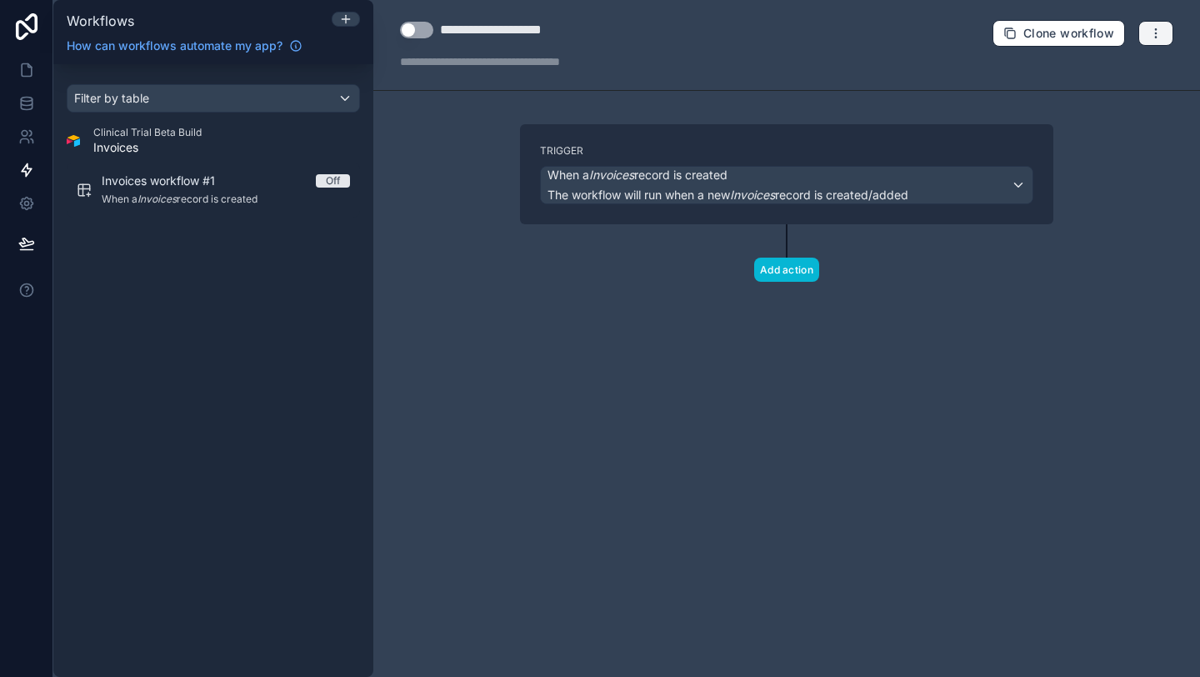
click at [1160, 40] on button "button" at bounding box center [1155, 33] width 35 height 25
click at [1100, 127] on span "Delete workflow" at bounding box center [1111, 125] width 80 height 13
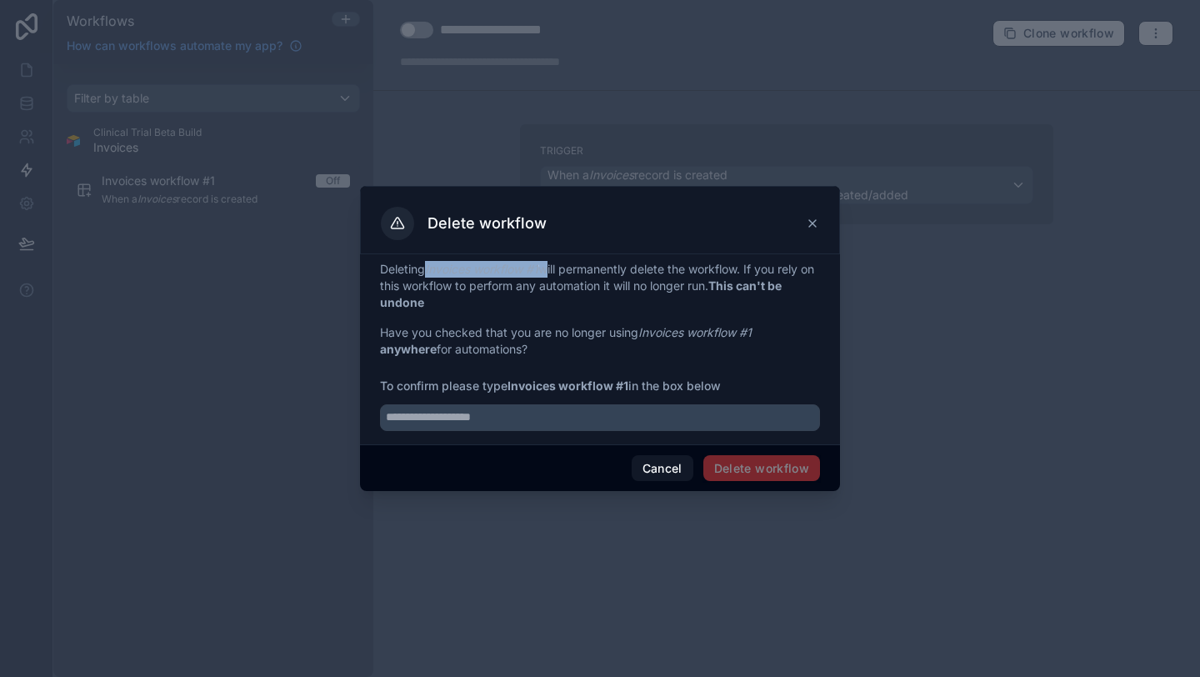
drag, startPoint x: 546, startPoint y: 269, endPoint x: 428, endPoint y: 267, distance: 117.5
click at [428, 267] on p "Deleting Invoices workflow #1 will permanently delete the workflow. If you rely…" at bounding box center [600, 286] width 440 height 50
copy p "Invoices workflow #1"
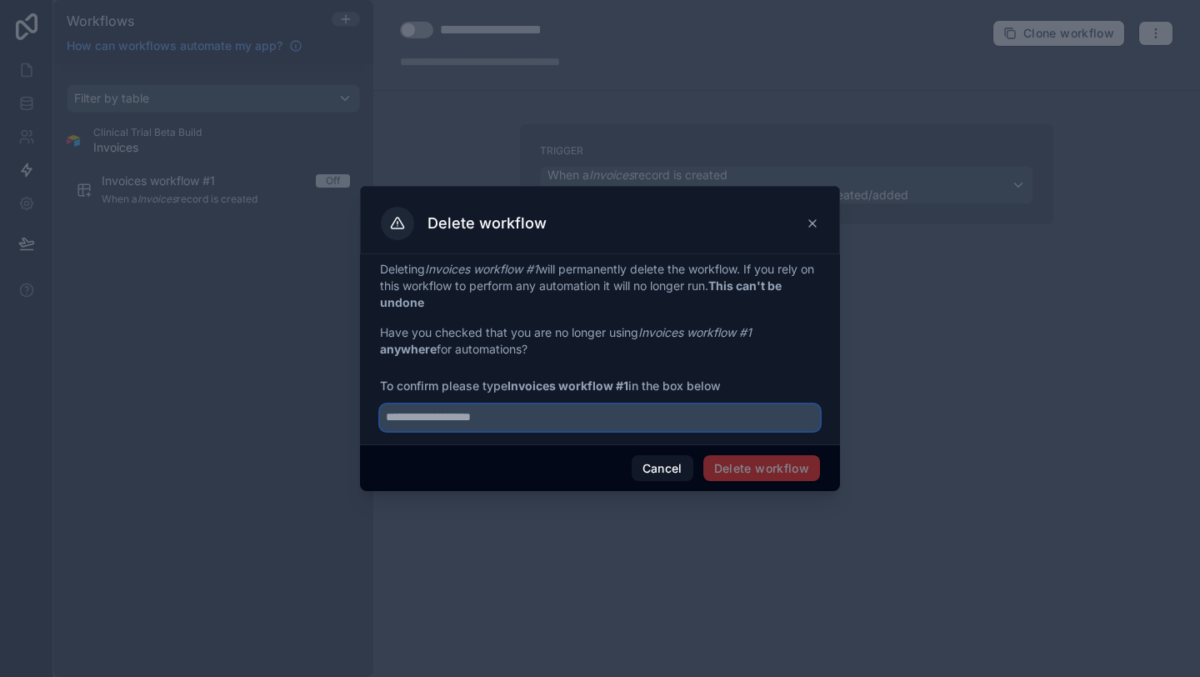
click at [492, 412] on input "text" at bounding box center [600, 417] width 440 height 27
paste input "**********"
type input "**********"
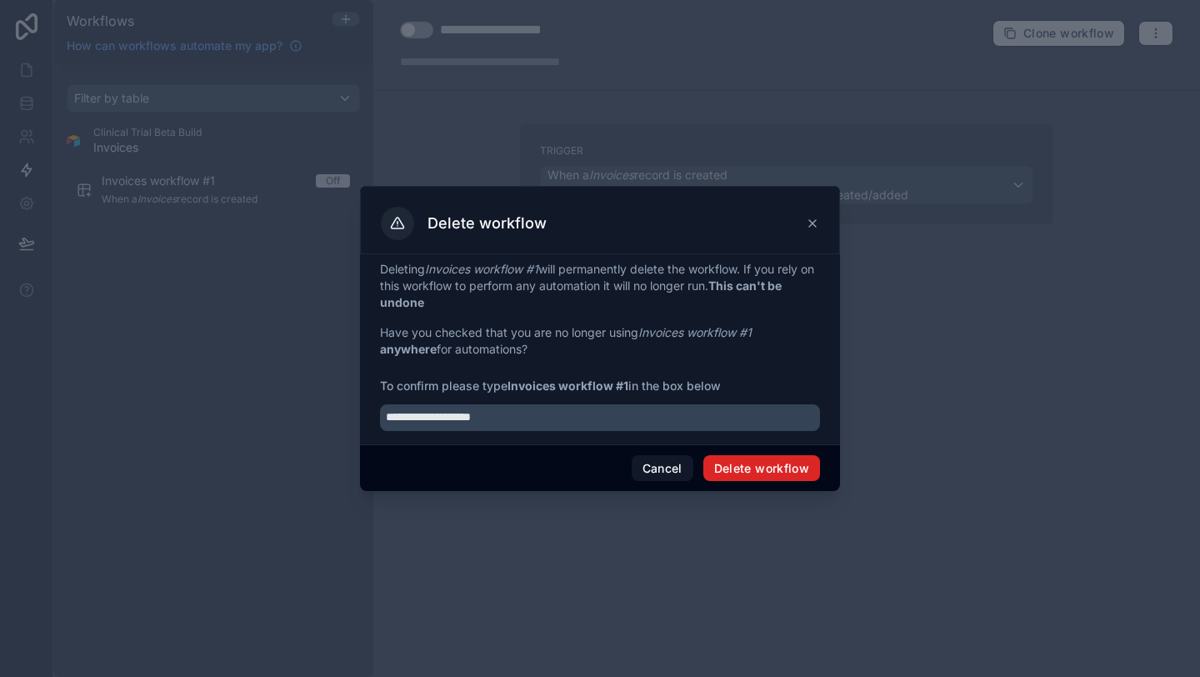
click at [758, 472] on button "Delete workflow" at bounding box center [761, 468] width 117 height 27
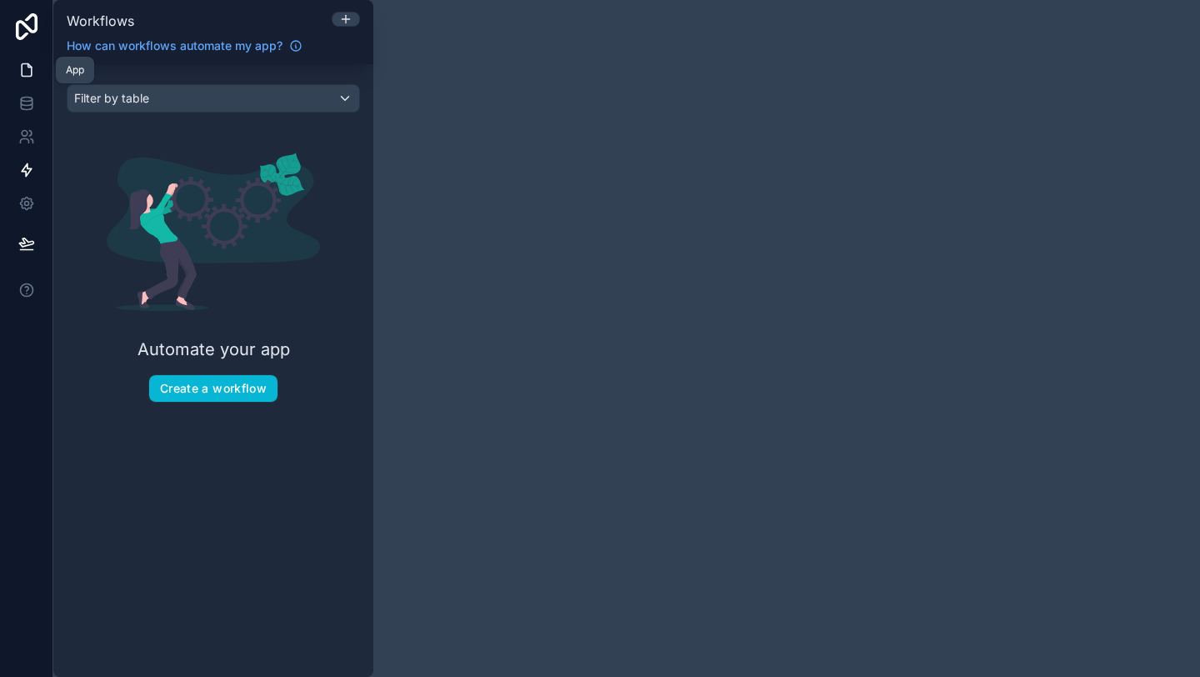
click at [24, 71] on icon at bounding box center [26, 70] width 17 height 17
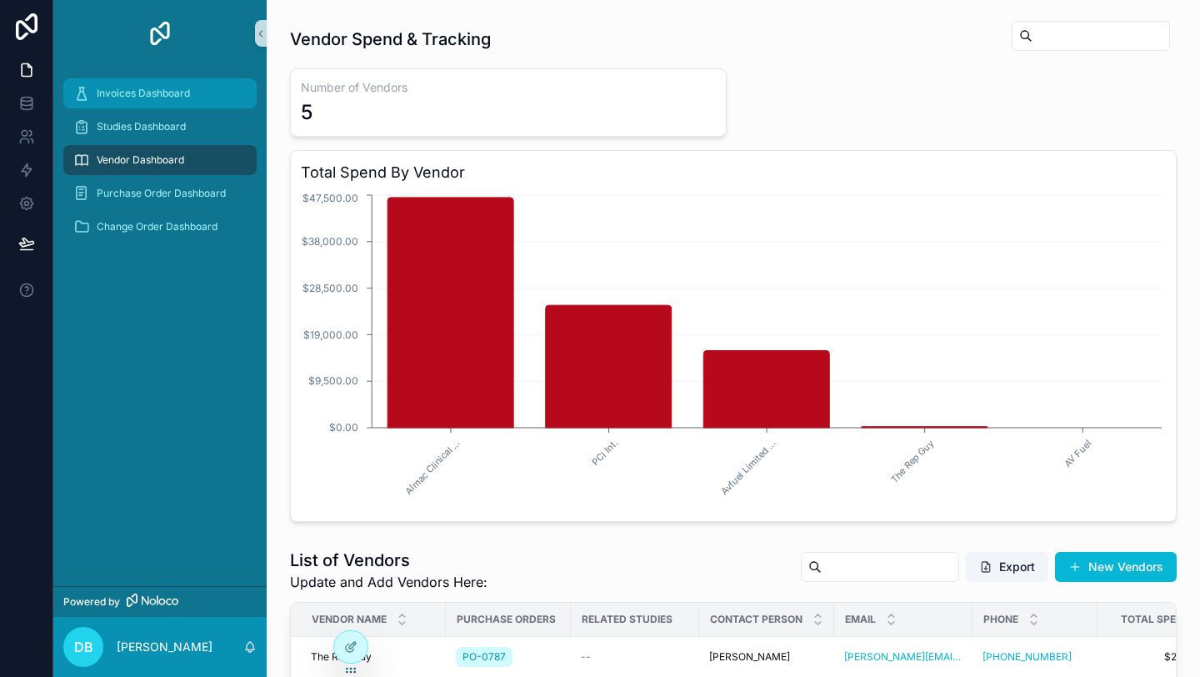
click at [127, 87] on span "Invoices Dashboard" at bounding box center [143, 93] width 93 height 13
